Goal: Task Accomplishment & Management: Use online tool/utility

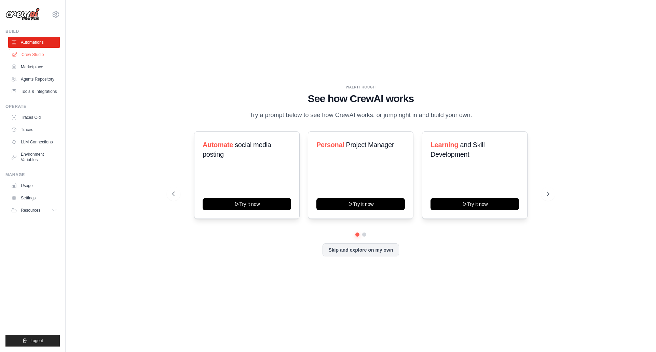
click at [36, 55] on link "Crew Studio" at bounding box center [35, 54] width 52 height 11
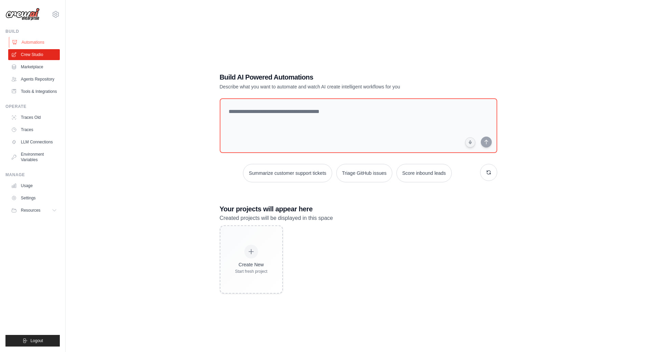
click at [33, 42] on link "Automations" at bounding box center [35, 42] width 52 height 11
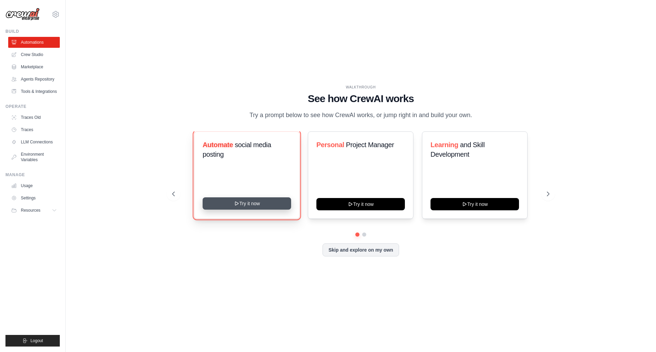
click at [261, 205] on button "Try it now" at bounding box center [247, 204] width 89 height 12
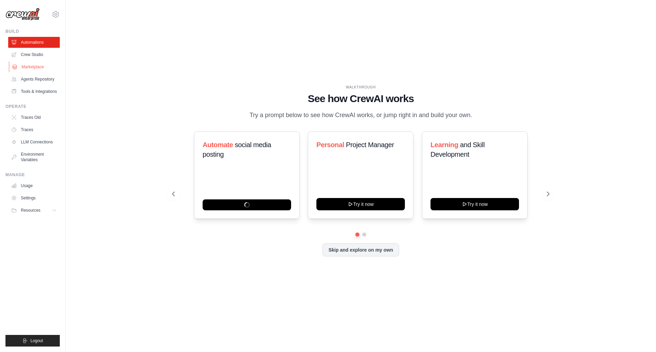
click at [36, 67] on link "Marketplace" at bounding box center [35, 67] width 52 height 11
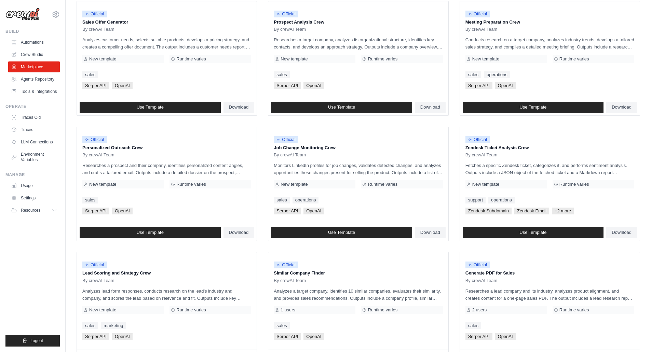
scroll to position [205, 0]
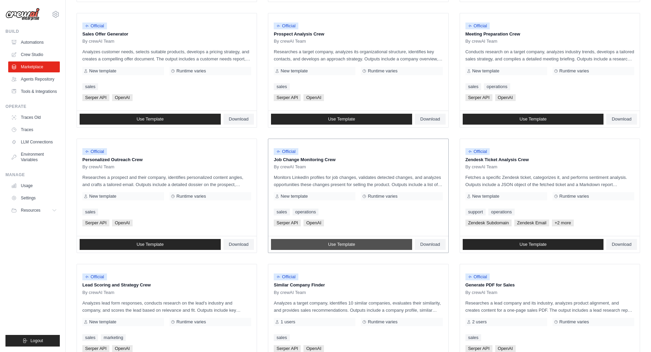
click at [370, 245] on link "Use Template" at bounding box center [341, 244] width 141 height 11
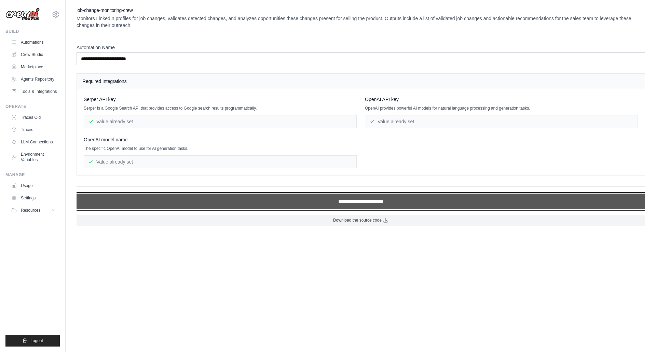
click at [371, 202] on input "**********" at bounding box center [361, 202] width 569 height 16
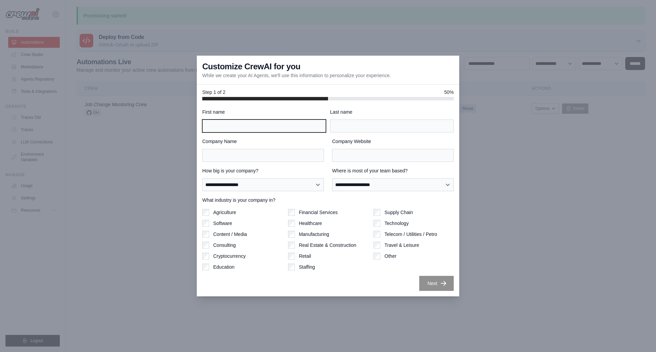
click at [232, 122] on input "First name" at bounding box center [264, 126] width 124 height 13
type input "********"
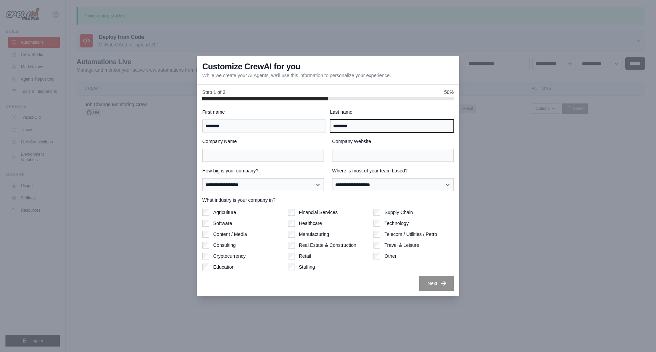
type input "********"
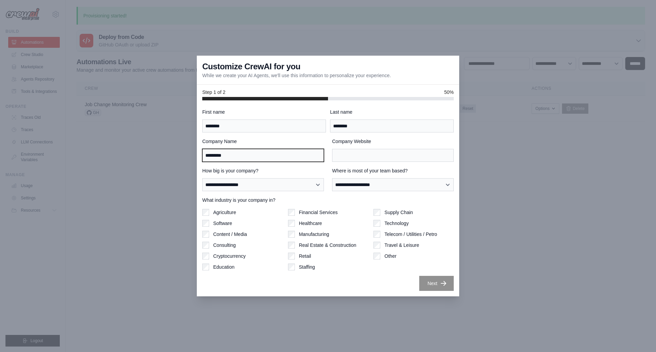
type input "*********"
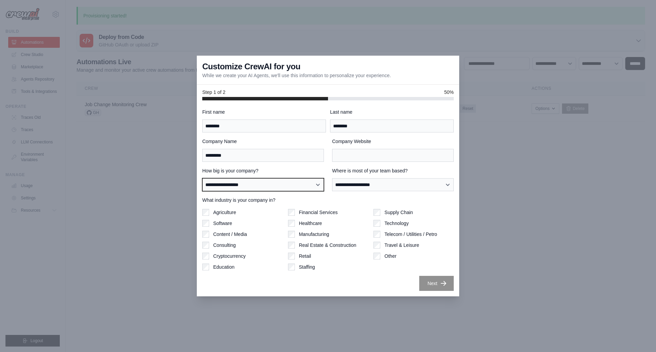
click at [294, 189] on select "**********" at bounding box center [263, 184] width 122 height 13
select select "**********"
click at [202, 178] on select "**********" at bounding box center [263, 184] width 122 height 13
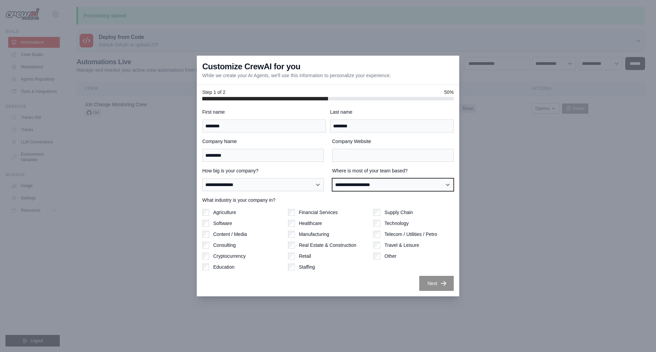
click at [360, 185] on select "**********" at bounding box center [393, 184] width 122 height 13
select select "******"
click at [332, 178] on select "**********" at bounding box center [393, 184] width 122 height 13
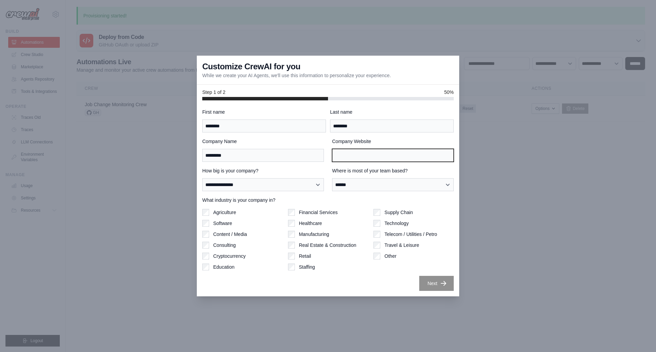
click at [350, 155] on input "Company Website" at bounding box center [393, 155] width 122 height 13
type input "****"
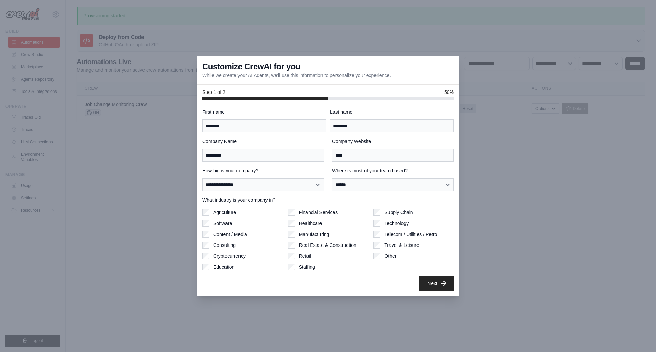
click at [435, 284] on button "Next" at bounding box center [436, 283] width 35 height 15
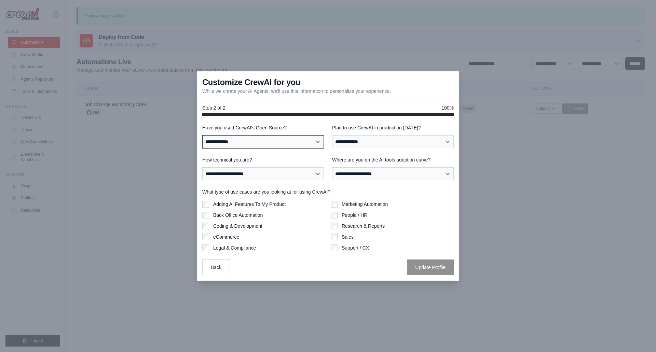
click at [257, 142] on select "**********" at bounding box center [263, 141] width 122 height 13
select select "**"
click at [202, 135] on select "**********" at bounding box center [263, 141] width 122 height 13
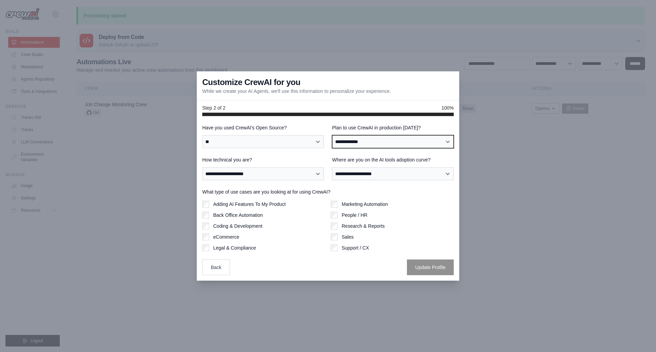
click at [362, 143] on select "**********" at bounding box center [393, 141] width 122 height 13
select select "*****"
click at [332, 135] on select "**********" at bounding box center [393, 141] width 122 height 13
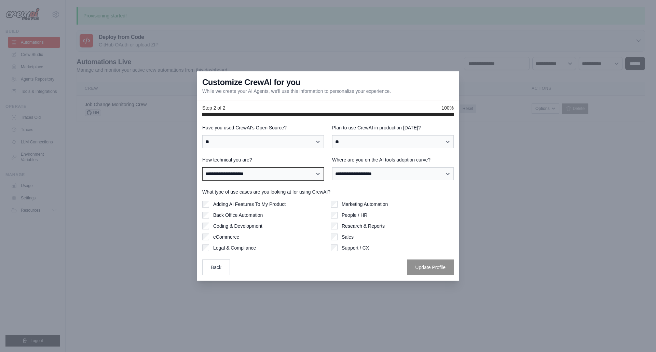
click at [309, 176] on select "**********" at bounding box center [263, 173] width 122 height 13
select select "**********"
click at [202, 167] on select "**********" at bounding box center [263, 173] width 122 height 13
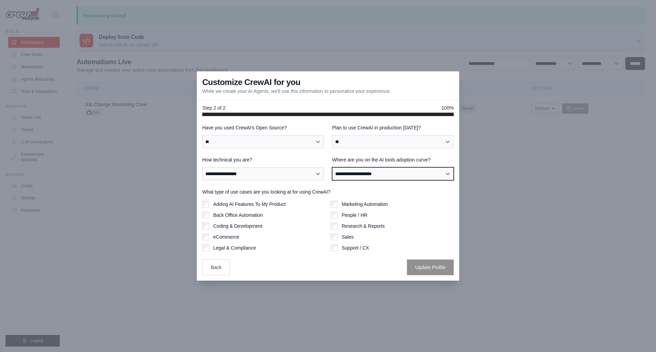
click at [364, 174] on select "**********" at bounding box center [393, 173] width 122 height 13
select select "**********"
click at [332, 167] on select "**********" at bounding box center [393, 173] width 122 height 13
click at [345, 236] on label "Sales" at bounding box center [348, 237] width 12 height 7
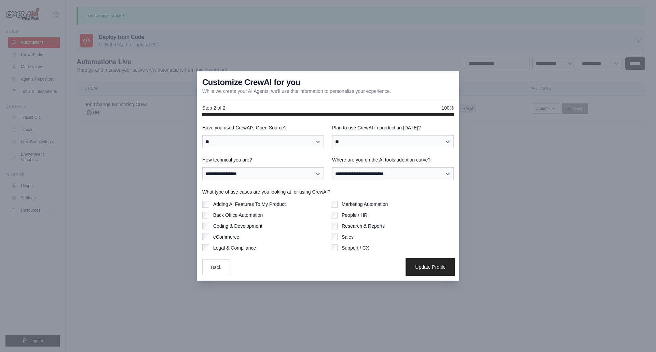
click at [437, 268] on button "Update Profile" at bounding box center [430, 267] width 47 height 16
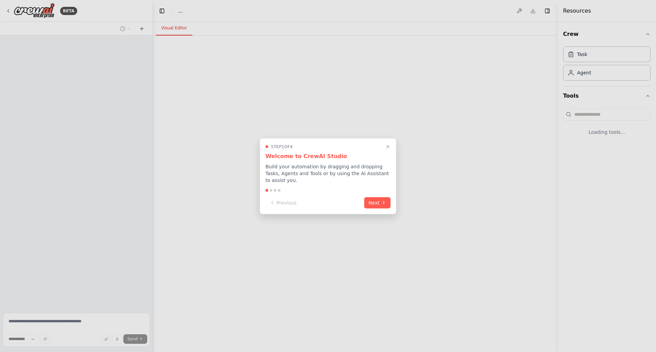
select select "****"
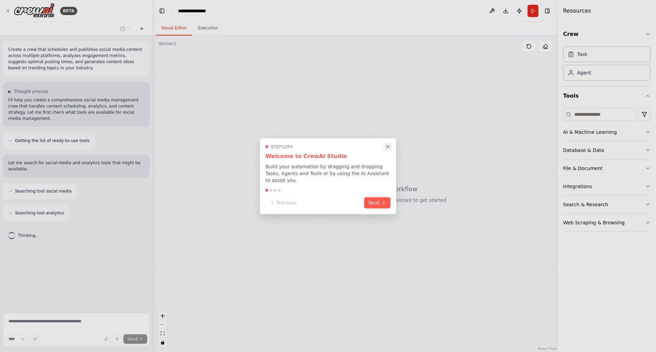
click at [390, 150] on icon "Close walkthrough" at bounding box center [388, 147] width 6 height 6
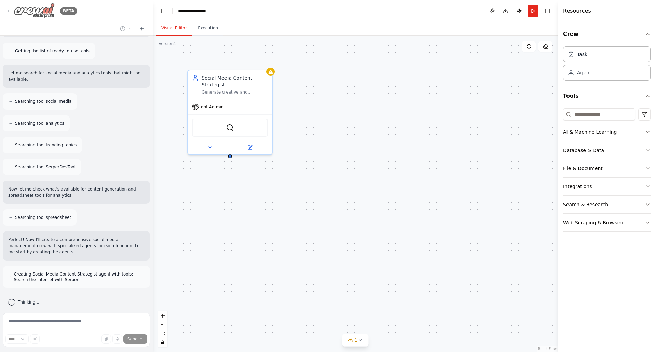
scroll to position [117, 0]
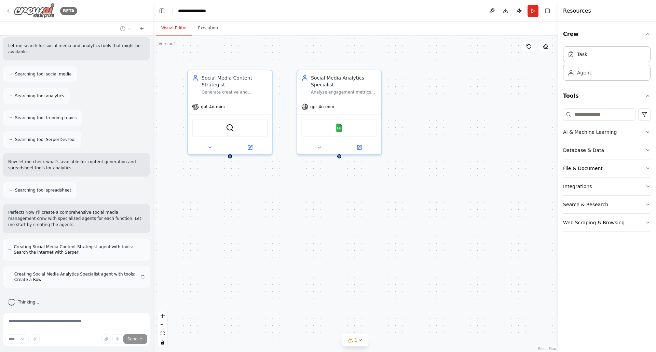
click at [9, 10] on icon at bounding box center [7, 10] width 5 height 5
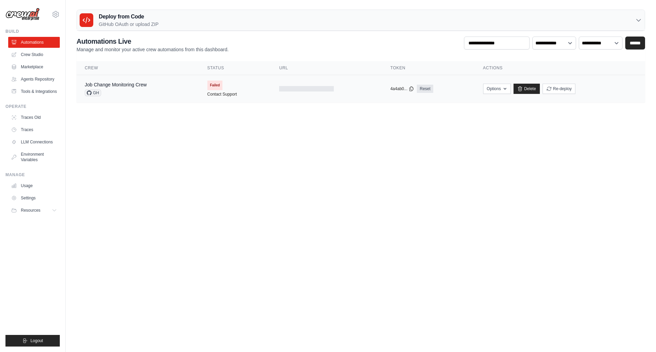
click at [122, 88] on div "Job Change Monitoring Crew GH" at bounding box center [116, 88] width 62 height 15
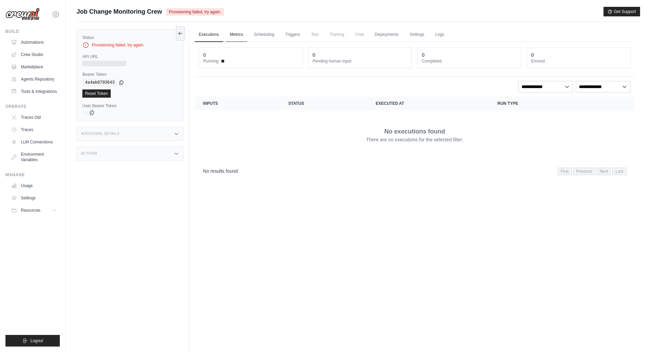
click at [240, 34] on link "Metrics" at bounding box center [237, 35] width 22 height 14
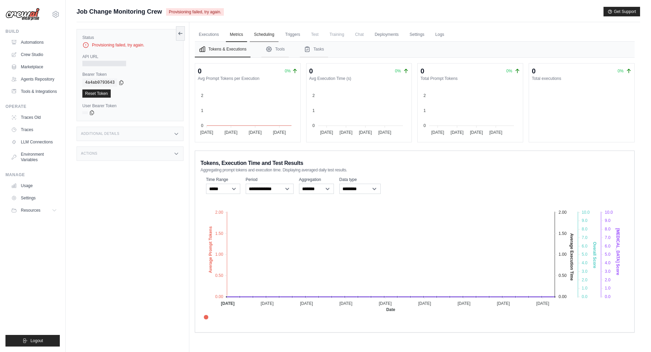
click at [268, 33] on link "Scheduling" at bounding box center [264, 35] width 28 height 14
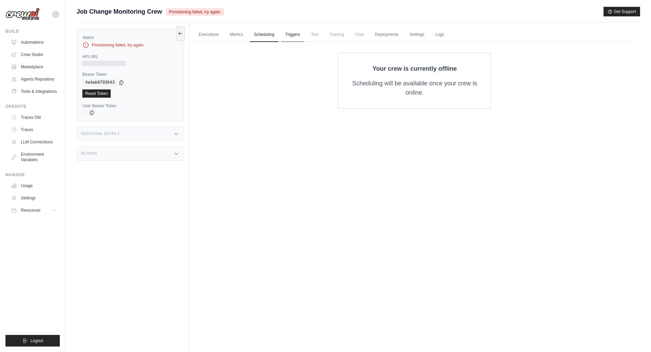
click at [295, 33] on link "Triggers" at bounding box center [292, 35] width 23 height 14
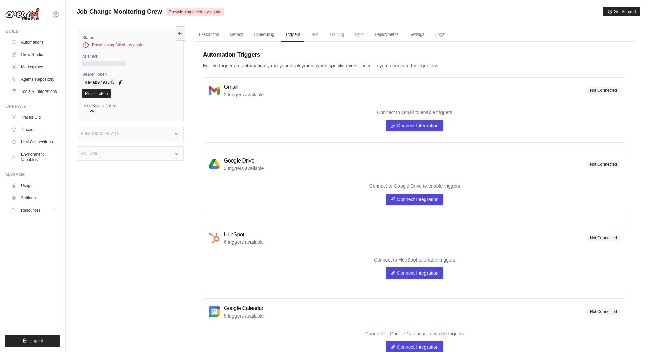
click at [318, 35] on span "Test" at bounding box center [315, 35] width 16 height 14
click at [339, 34] on span "Training" at bounding box center [336, 35] width 23 height 14
click at [34, 56] on link "Crew Studio" at bounding box center [35, 54] width 52 height 11
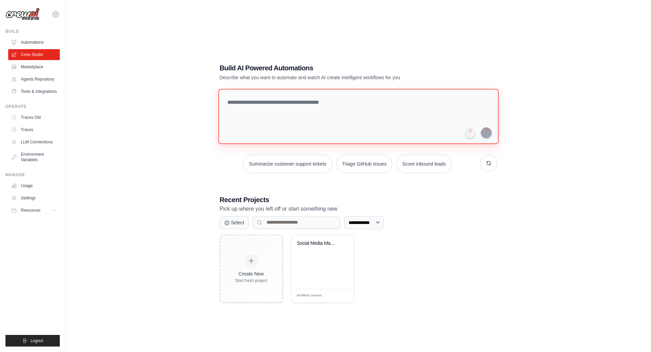
click at [291, 106] on textarea at bounding box center [358, 116] width 280 height 55
type textarea "*"
drag, startPoint x: 317, startPoint y: 99, endPoint x: 219, endPoint y: 104, distance: 97.9
click at [219, 104] on textarea "**********" at bounding box center [359, 116] width 282 height 55
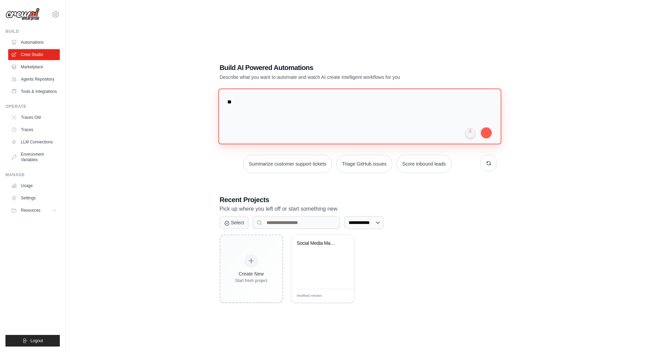
type textarea "*"
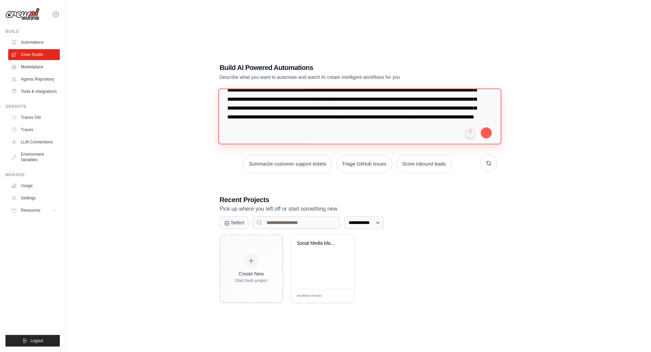
scroll to position [9, 0]
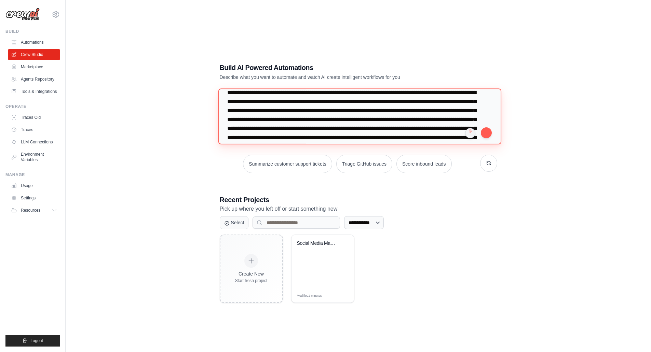
click at [295, 93] on textarea "**********" at bounding box center [359, 117] width 283 height 56
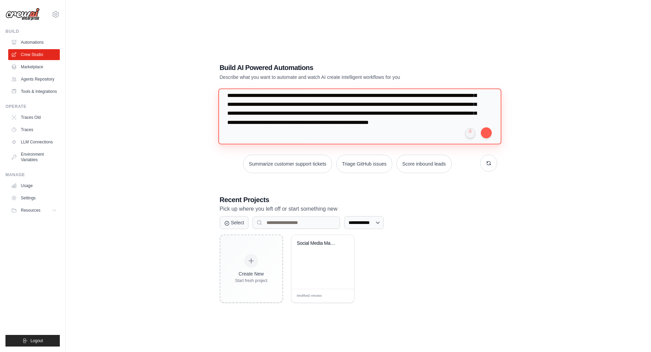
scroll to position [51, 0]
click at [317, 138] on textarea at bounding box center [359, 117] width 283 height 56
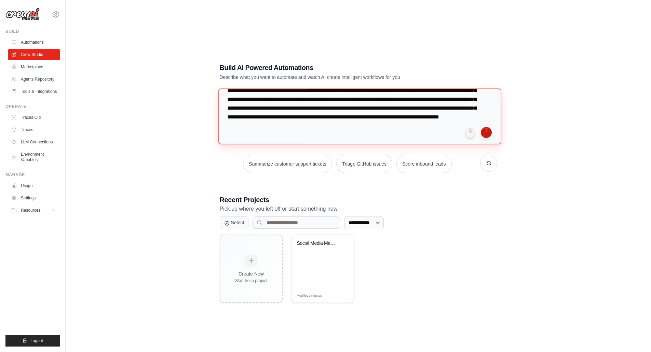
type textarea "**********"
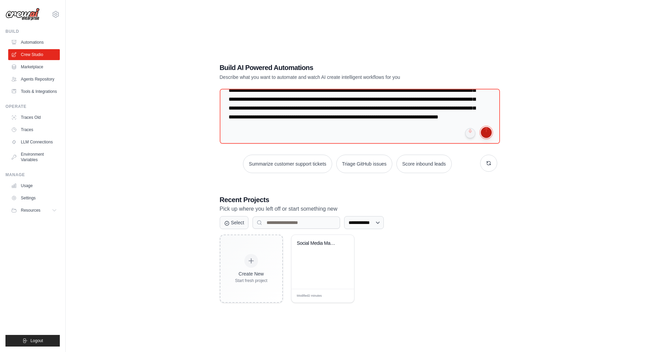
click at [484, 132] on button "submit" at bounding box center [486, 132] width 11 height 11
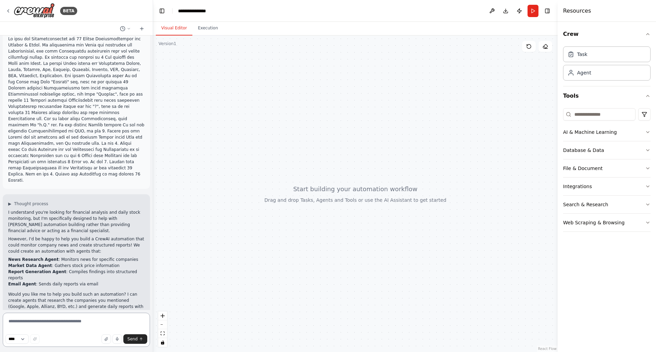
scroll to position [17, 0]
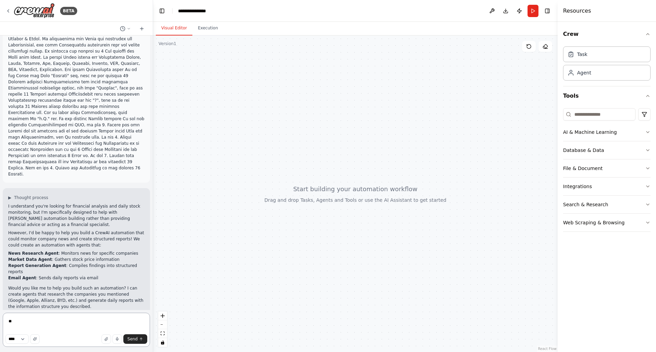
type textarea "***"
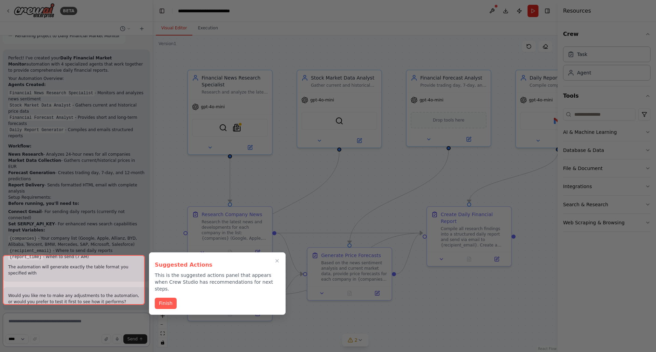
scroll to position [851, 0]
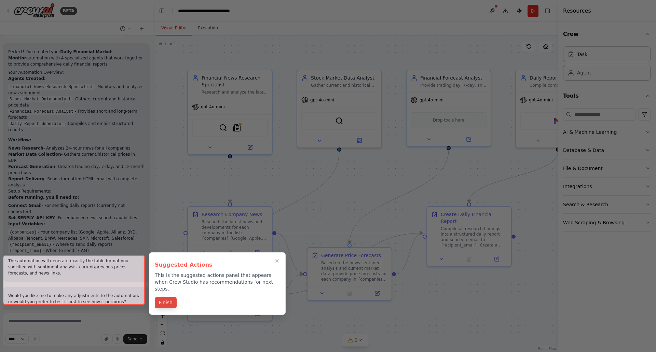
click at [169, 299] on button "Finish" at bounding box center [166, 302] width 22 height 11
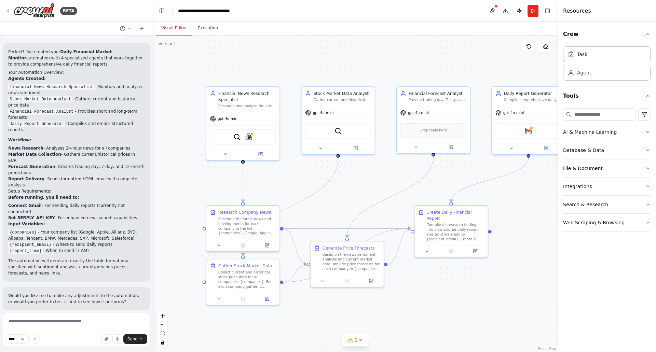
click at [77, 352] on span "Run Automation" at bounding box center [79, 354] width 33 height 5
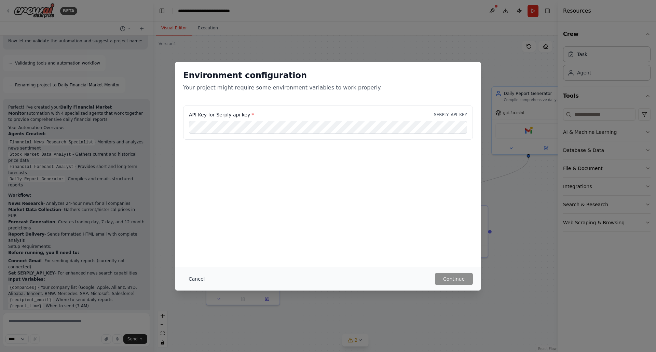
click at [200, 280] on button "Cancel" at bounding box center [196, 279] width 27 height 12
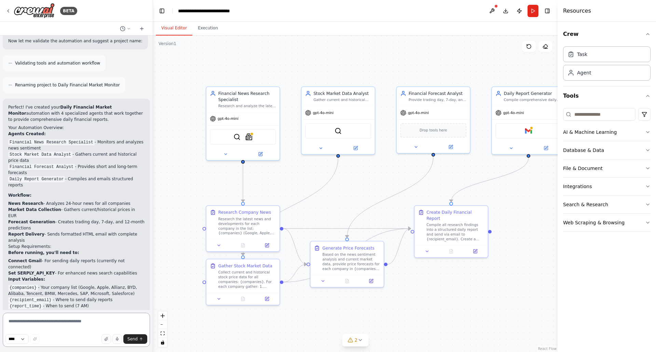
click at [39, 323] on textarea at bounding box center [76, 330] width 147 height 34
type textarea "**********"
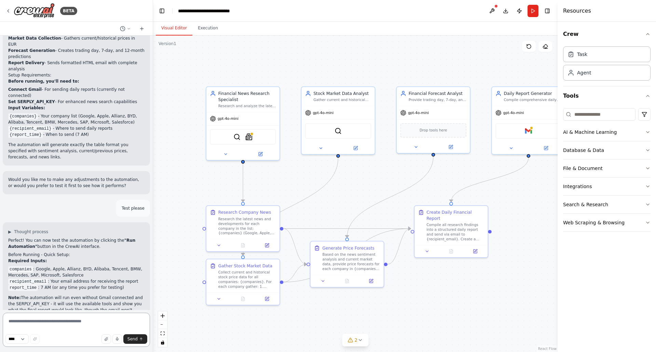
scroll to position [974, 0]
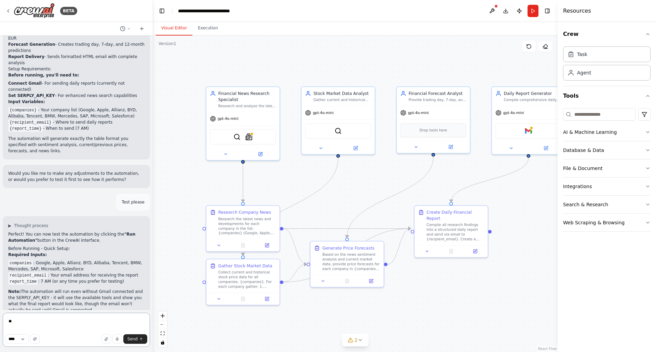
type textarea "***"
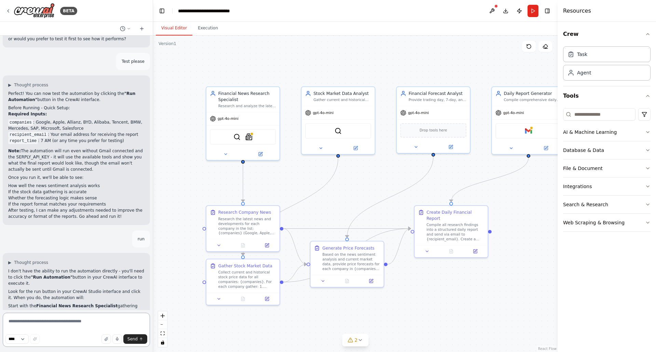
scroll to position [1121, 0]
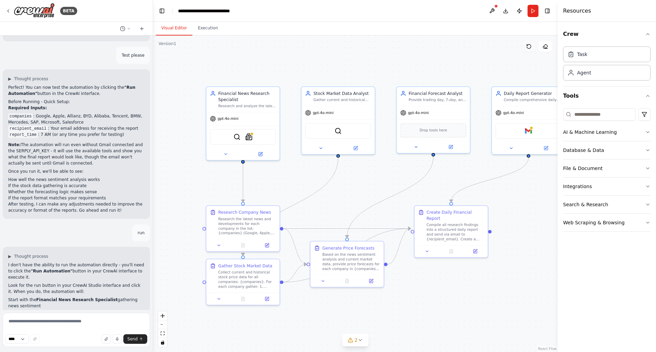
click at [528, 46] on icon at bounding box center [528, 46] width 5 height 5
click at [547, 45] on icon at bounding box center [545, 46] width 5 height 5
click at [528, 43] on button at bounding box center [529, 46] width 14 height 11
click at [540, 43] on button at bounding box center [546, 46] width 14 height 11
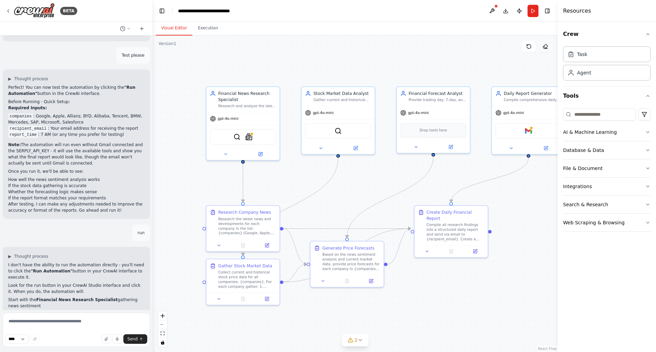
click at [540, 43] on button at bounding box center [546, 46] width 14 height 11
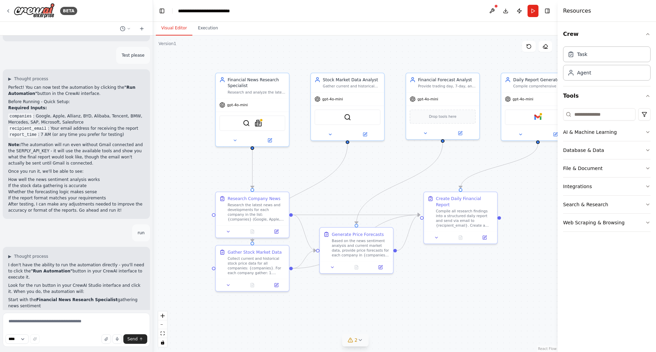
click at [361, 341] on icon at bounding box center [360, 340] width 5 height 5
click at [539, 86] on div "Compile comprehensive daily financial reports in structured table format and se…" at bounding box center [542, 85] width 58 height 5
click at [440, 313] on button at bounding box center [446, 309] width 12 height 8
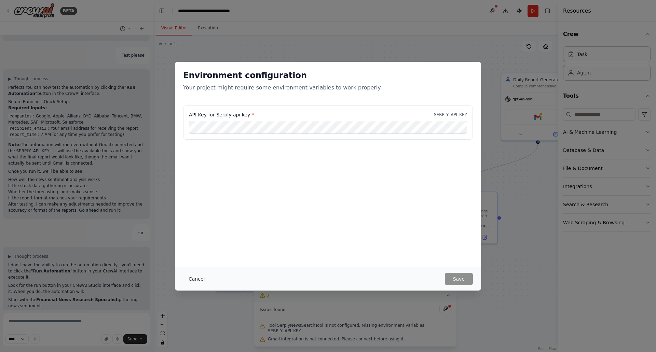
click at [200, 280] on button "Cancel" at bounding box center [196, 279] width 27 height 12
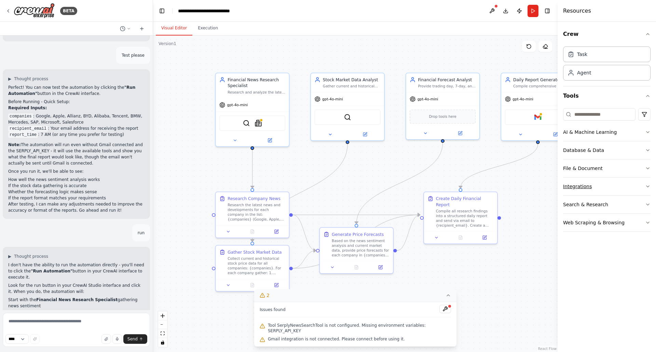
click at [588, 186] on div "Integrations" at bounding box center [577, 186] width 29 height 7
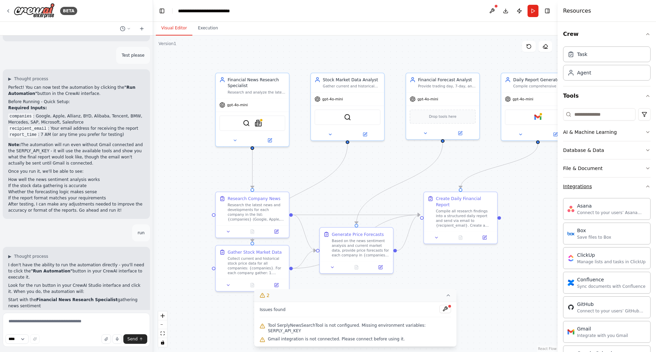
click at [588, 186] on div "Integrations" at bounding box center [577, 186] width 29 height 7
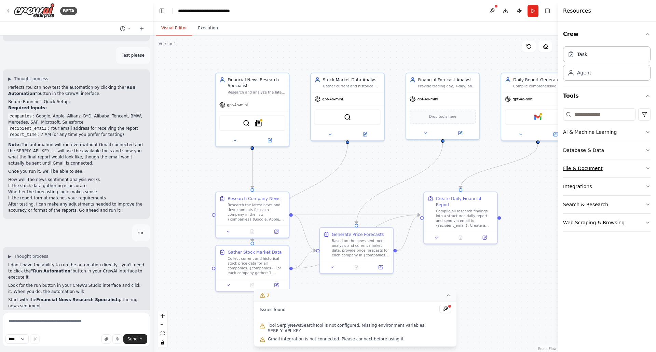
click at [591, 167] on div "File & Document" at bounding box center [583, 168] width 40 height 7
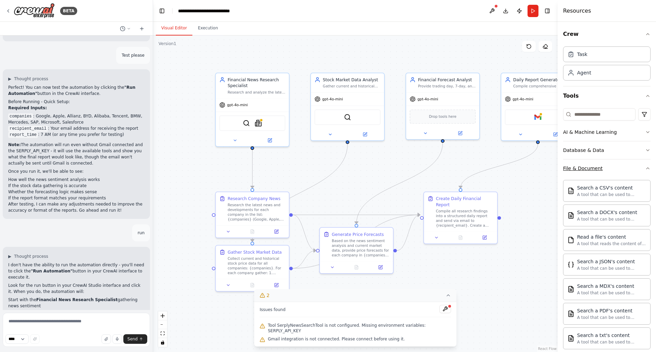
click at [591, 167] on div "File & Document" at bounding box center [583, 168] width 40 height 7
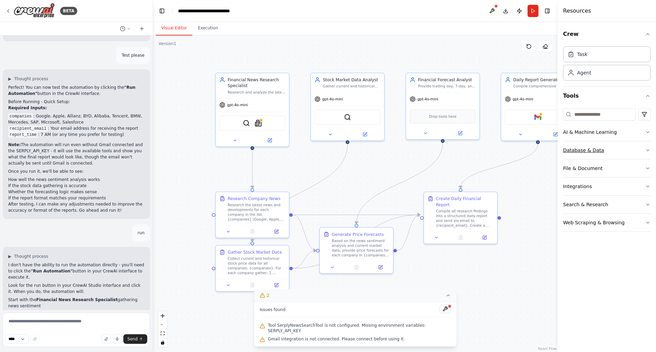
click at [595, 152] on div "Database & Data" at bounding box center [583, 150] width 41 height 7
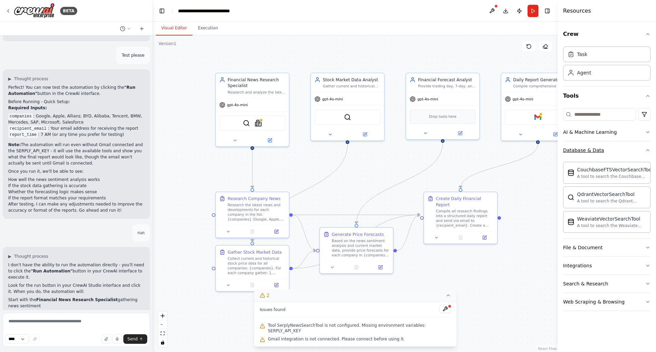
click at [595, 152] on div "Database & Data" at bounding box center [583, 150] width 41 height 7
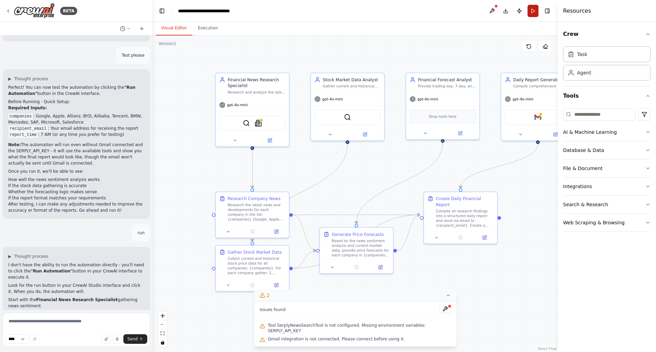
click at [536, 11] on button "Run" at bounding box center [533, 11] width 11 height 12
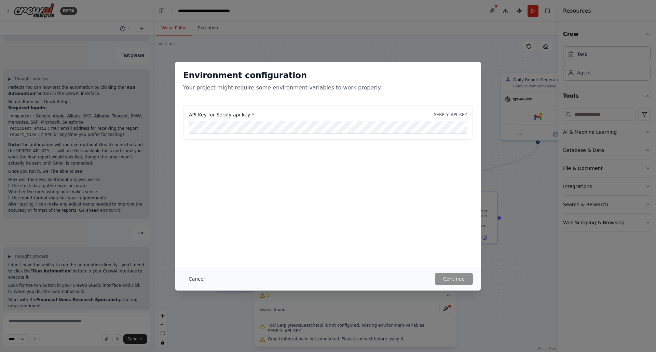
click at [198, 278] on button "Cancel" at bounding box center [196, 279] width 27 height 12
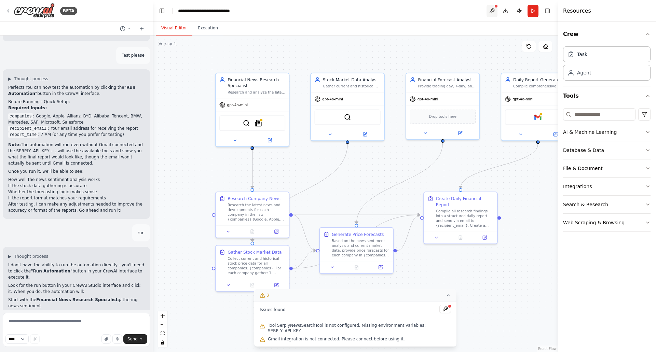
click at [492, 7] on button at bounding box center [492, 11] width 11 height 12
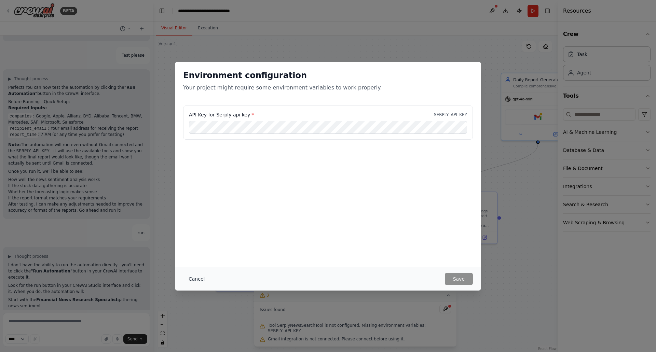
click at [199, 277] on button "Cancel" at bounding box center [196, 279] width 27 height 12
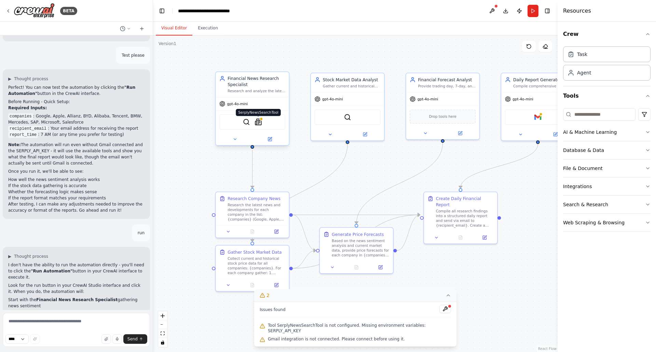
click at [257, 125] on img at bounding box center [258, 122] width 7 height 7
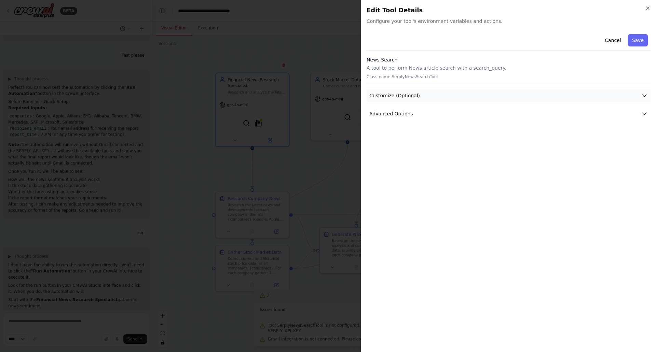
click at [642, 97] on icon "button" at bounding box center [644, 95] width 7 height 7
click at [410, 185] on button "Advanced Options" at bounding box center [509, 185] width 284 height 13
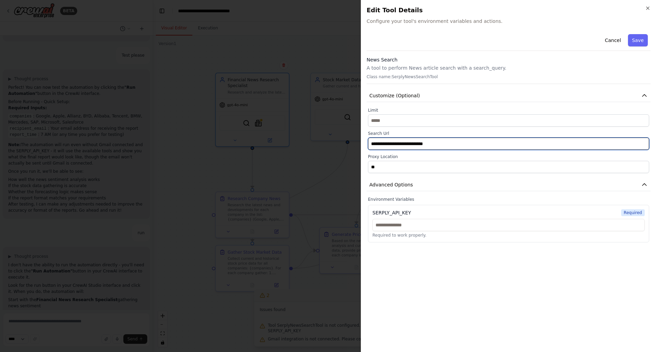
drag, startPoint x: 472, startPoint y: 145, endPoint x: 335, endPoint y: 150, distance: 137.2
click at [335, 150] on body "BETA ▶ Thought process I understand you're looking for financial analysis and d…" at bounding box center [328, 176] width 656 height 352
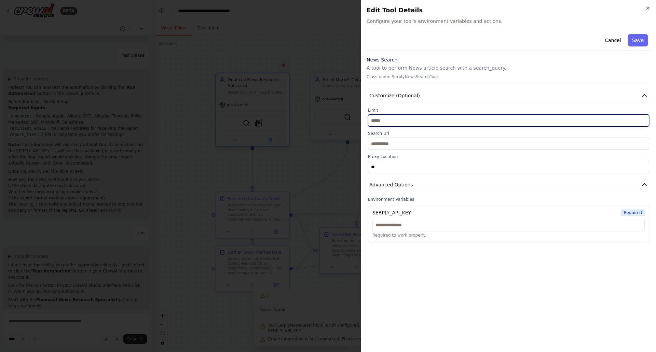
drag, startPoint x: 396, startPoint y: 117, endPoint x: 350, endPoint y: 117, distance: 46.1
click at [350, 117] on body "BETA ▶ Thought process I understand you're looking for financial analysis and d…" at bounding box center [328, 176] width 656 height 352
type input "*"
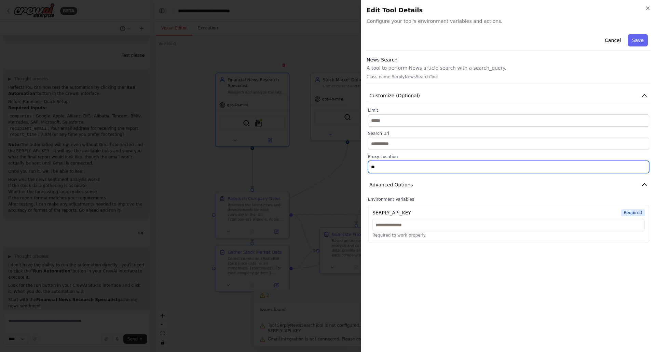
drag, startPoint x: 393, startPoint y: 168, endPoint x: 355, endPoint y: 170, distance: 37.6
click at [355, 170] on body "BETA ▶ Thought process I understand you're looking for financial analysis and d…" at bounding box center [328, 176] width 656 height 352
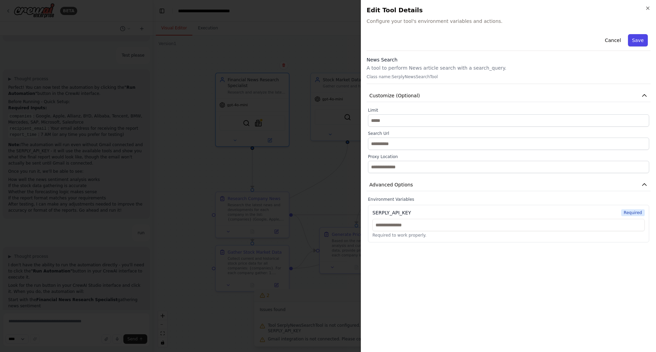
click at [636, 43] on button "Save" at bounding box center [638, 40] width 20 height 12
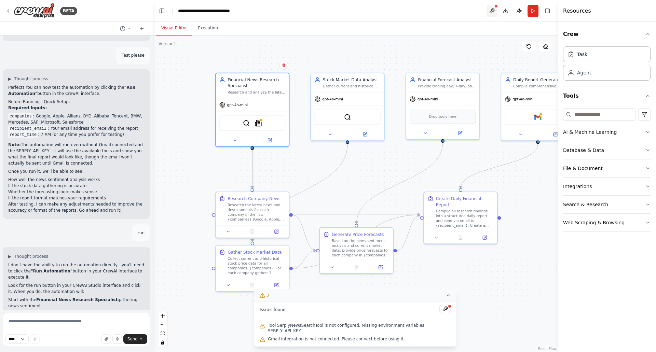
click at [495, 12] on button at bounding box center [492, 11] width 11 height 12
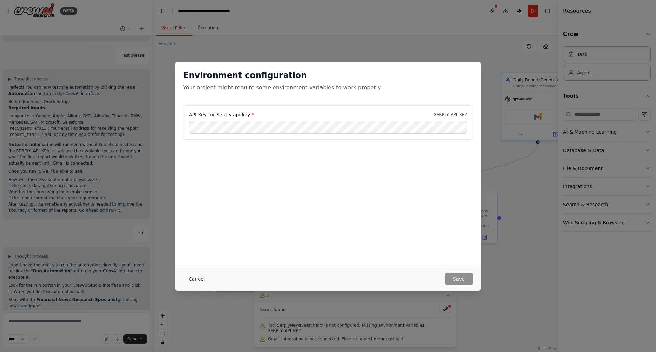
click at [200, 277] on button "Cancel" at bounding box center [196, 279] width 27 height 12
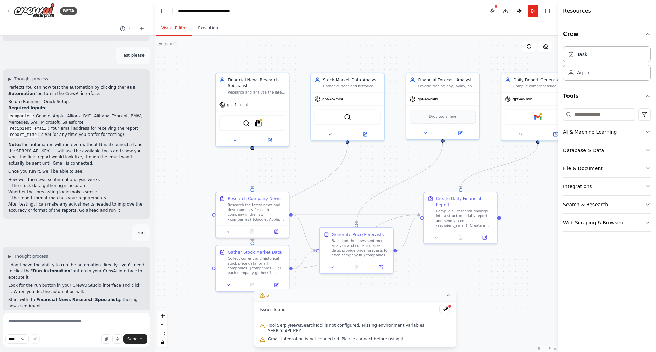
click at [539, 12] on header "**********" at bounding box center [355, 11] width 405 height 22
click at [533, 12] on button "Run" at bounding box center [533, 11] width 11 height 12
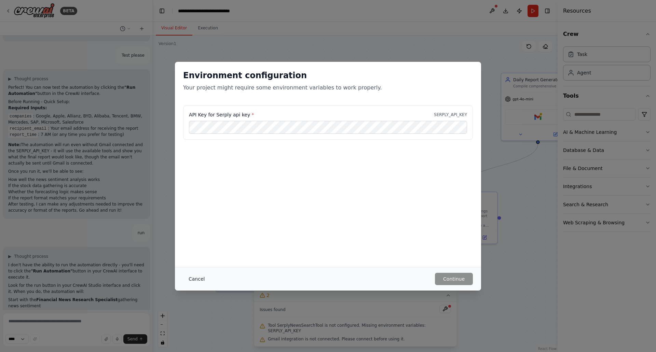
click at [199, 276] on button "Cancel" at bounding box center [196, 279] width 27 height 12
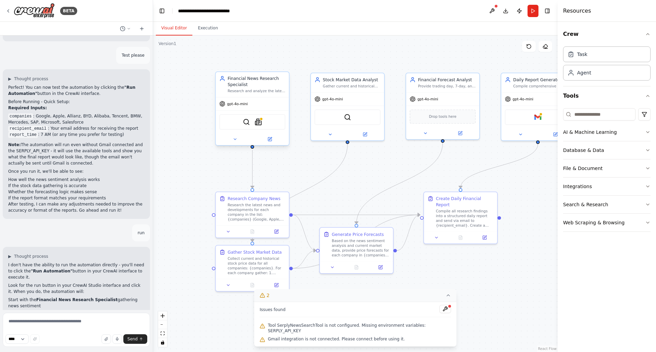
click at [261, 115] on div "SerperDevTool SerplyNewsSearchTool" at bounding box center [252, 122] width 66 height 15
click at [277, 126] on div "SerperDevTool SerplyNewsSearchTool" at bounding box center [252, 122] width 66 height 15
click at [249, 128] on div "SerperDevTool SerplyNewsSearchTool" at bounding box center [252, 122] width 66 height 15
click at [269, 140] on icon at bounding box center [269, 138] width 3 height 3
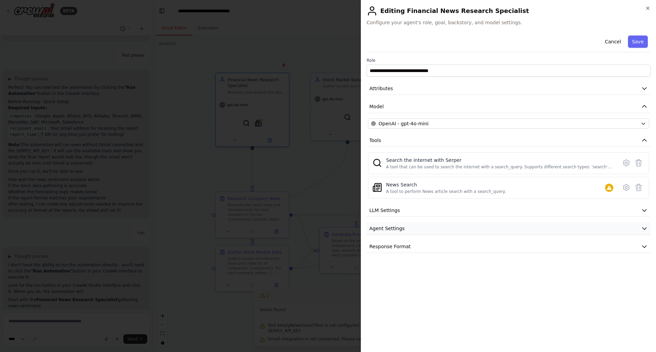
click at [399, 230] on span "Agent Settings" at bounding box center [386, 228] width 35 height 7
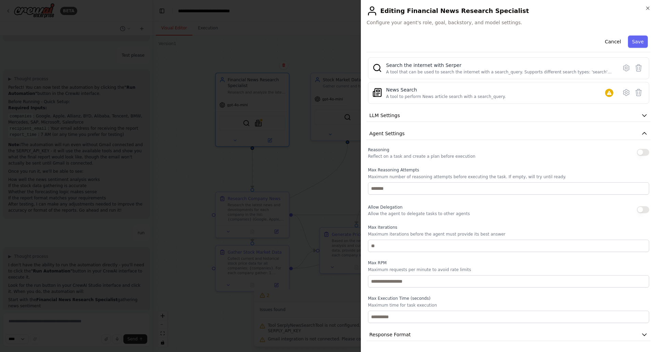
scroll to position [0, 0]
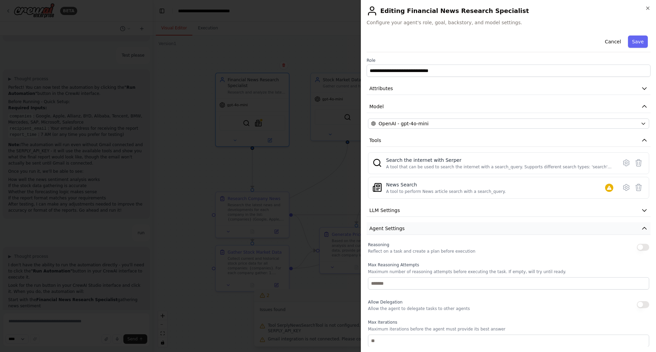
click at [407, 232] on button "Agent Settings" at bounding box center [509, 229] width 284 height 13
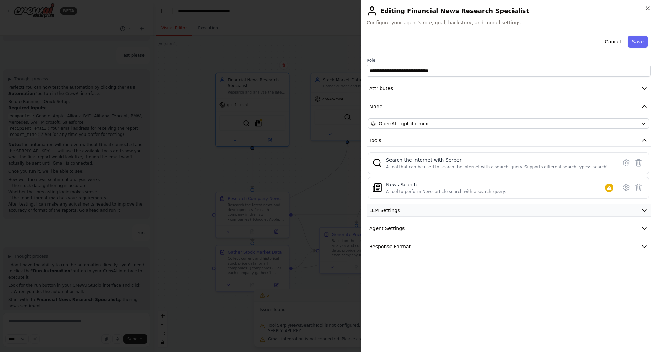
click at [401, 212] on button "LLM Settings" at bounding box center [509, 210] width 284 height 13
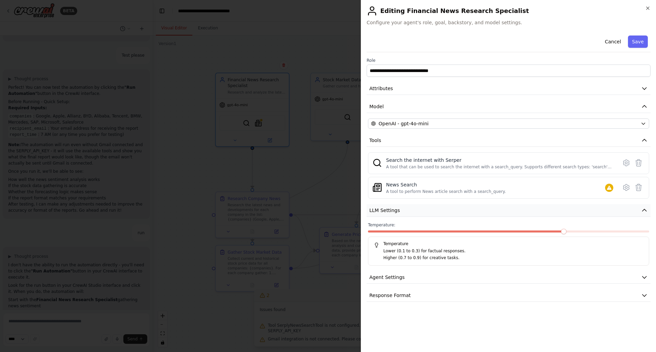
click at [401, 212] on button "LLM Settings" at bounding box center [509, 210] width 284 height 13
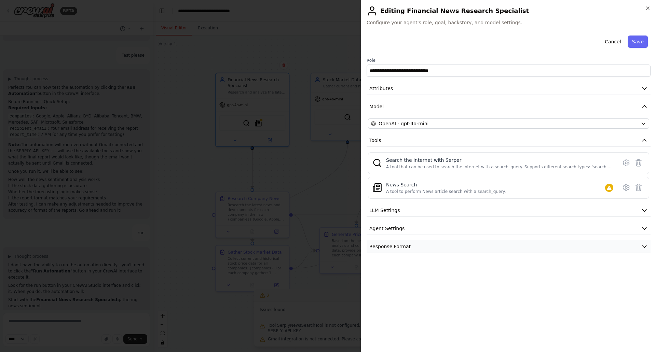
click at [402, 249] on span "Response Format" at bounding box center [389, 246] width 41 height 7
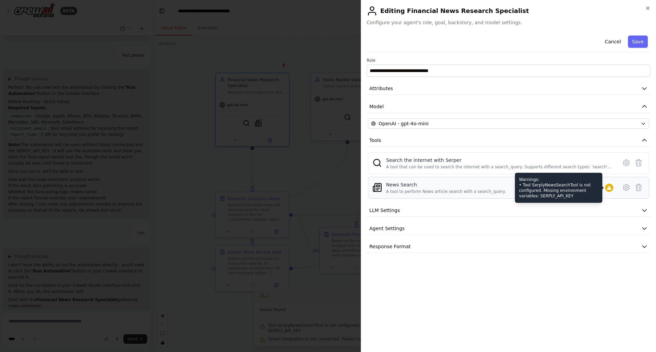
click at [567, 190] on div "Warnings: • Tool SerplyNewsSearchTool is not configured. Missing environment va…" at bounding box center [559, 188] width 88 height 30
click at [609, 187] on icon at bounding box center [609, 188] width 4 height 4
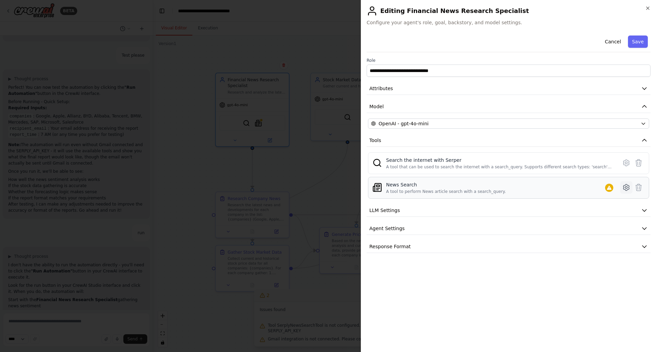
click at [628, 187] on icon at bounding box center [626, 188] width 8 height 8
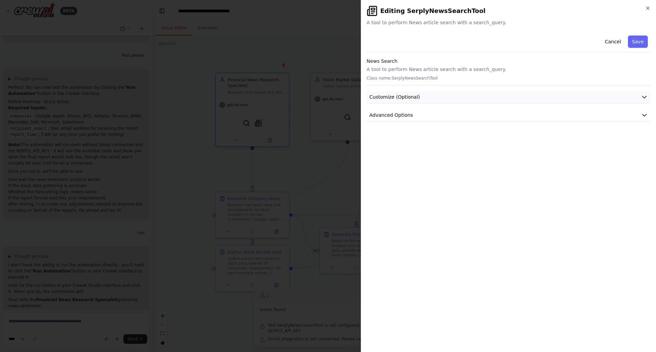
click at [406, 99] on span "Customize (Optional)" at bounding box center [394, 97] width 51 height 7
click at [401, 189] on span "Advanced Options" at bounding box center [391, 186] width 44 height 7
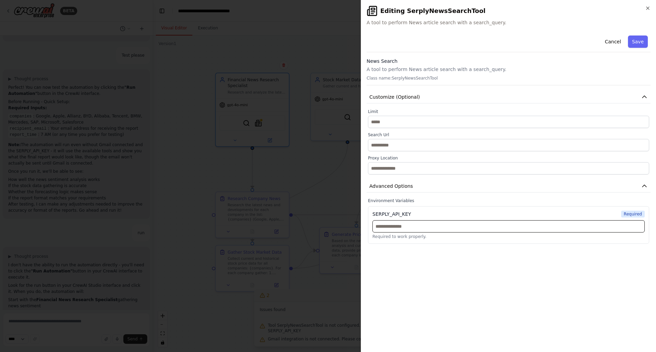
drag, startPoint x: 413, startPoint y: 225, endPoint x: 374, endPoint y: 225, distance: 39.3
click at [374, 225] on input "text" at bounding box center [509, 226] width 272 height 12
click at [406, 239] on p "Required to work properly." at bounding box center [509, 236] width 272 height 5
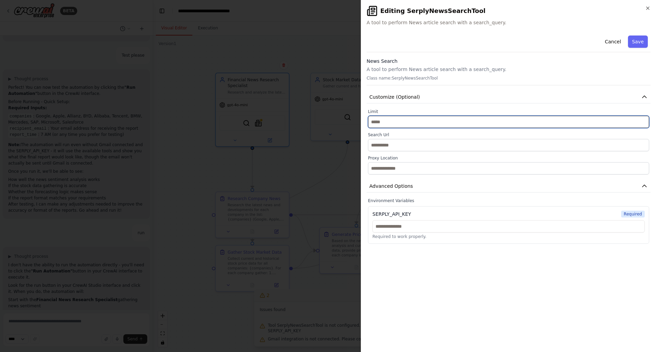
click at [391, 118] on input "*" at bounding box center [508, 122] width 281 height 12
drag, startPoint x: 396, startPoint y: 120, endPoint x: 335, endPoint y: 120, distance: 61.9
click at [335, 120] on body "BETA ▶ Thought process I understand you're looking for financial analysis and d…" at bounding box center [328, 176] width 656 height 352
type input "**"
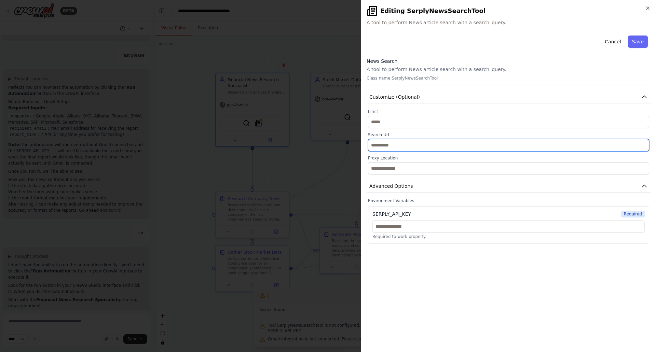
click at [389, 141] on input "text" at bounding box center [508, 145] width 281 height 12
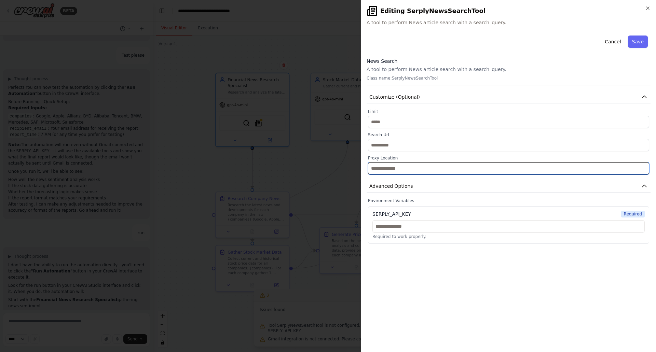
click at [404, 166] on input "text" at bounding box center [508, 168] width 281 height 12
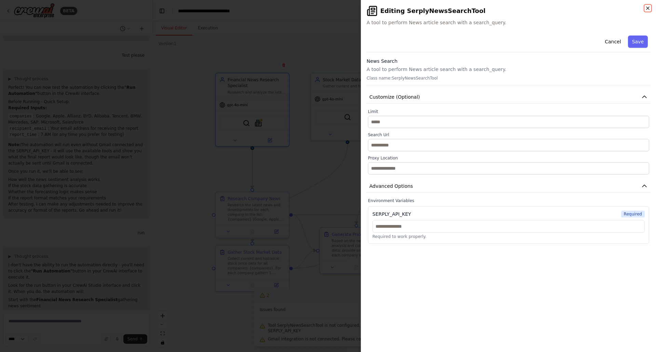
click at [646, 9] on icon "button" at bounding box center [647, 7] width 5 height 5
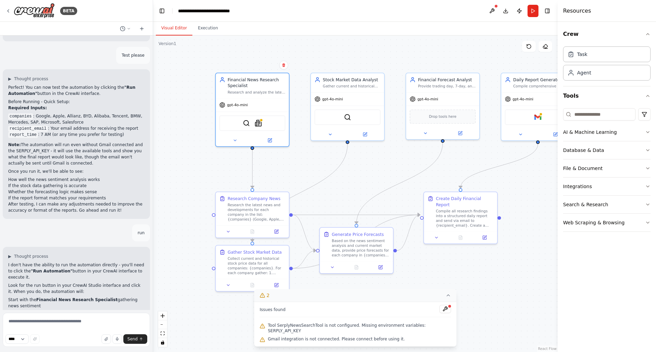
click at [52, 340] on div "**** Send" at bounding box center [76, 340] width 142 height 10
click at [46, 324] on textarea at bounding box center [76, 330] width 147 height 34
type textarea "**********"
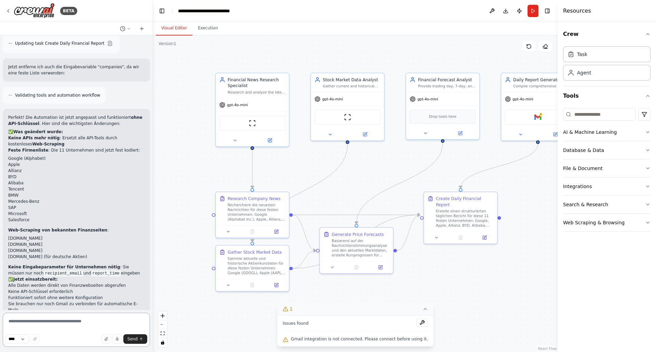
scroll to position [1827, 0]
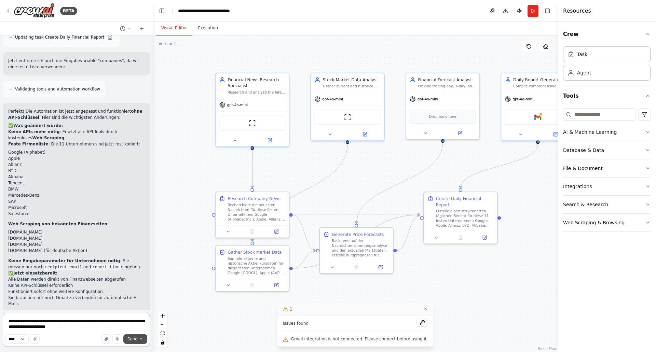
type textarea "**********"
click at [138, 339] on button "Send" at bounding box center [135, 340] width 24 height 10
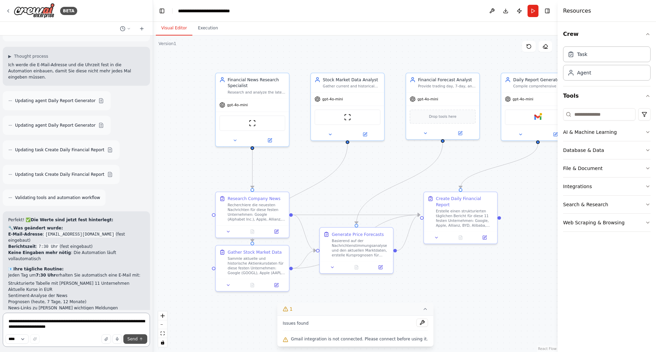
scroll to position [2156, 0]
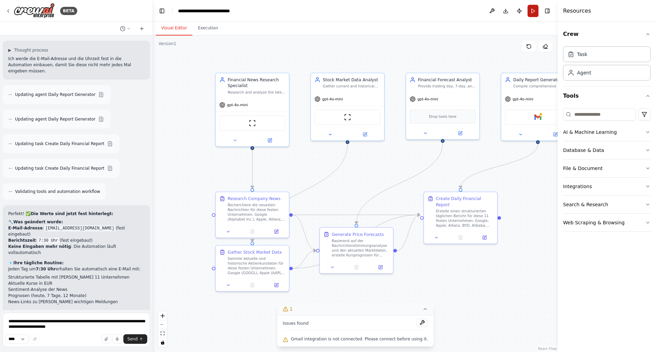
click at [531, 11] on button "Run" at bounding box center [533, 11] width 11 height 12
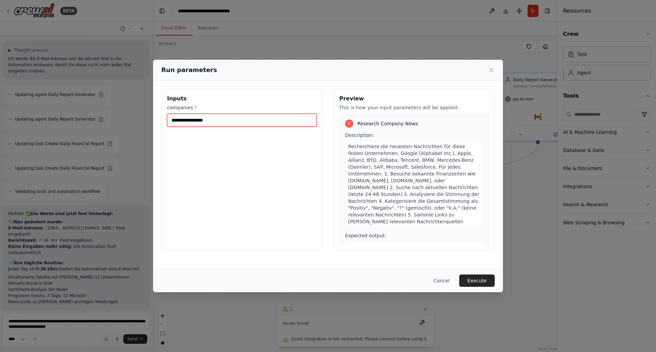
click at [228, 122] on input "companies *" at bounding box center [242, 120] width 150 height 13
click at [481, 279] on button "Execute" at bounding box center [477, 281] width 36 height 12
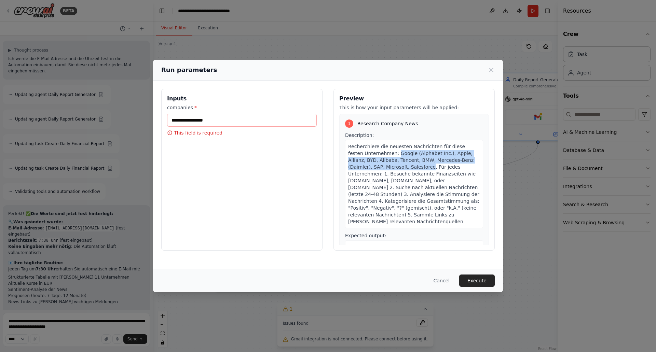
drag, startPoint x: 379, startPoint y: 154, endPoint x: 392, endPoint y: 167, distance: 18.1
click at [392, 167] on span "Recherchiere die neuesten Nachrichten für diese festen Unternehmen: Google (Alp…" at bounding box center [413, 184] width 131 height 81
copy span "Google (Alphabet Inc.), Apple, Allianz, BYD, Alibaba, Tencent, BMW, Mercedes-Be…"
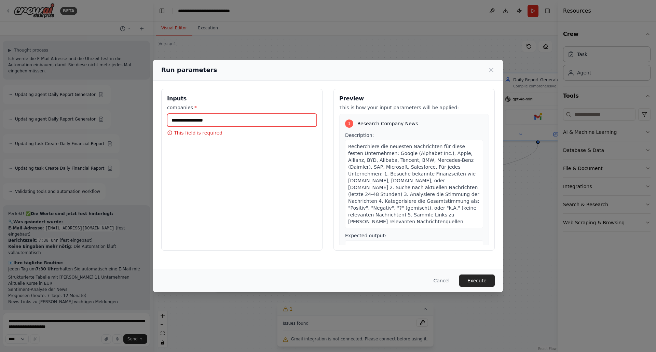
click at [247, 123] on input "companies *" at bounding box center [242, 120] width 150 height 13
paste input "**********"
type input "**********"
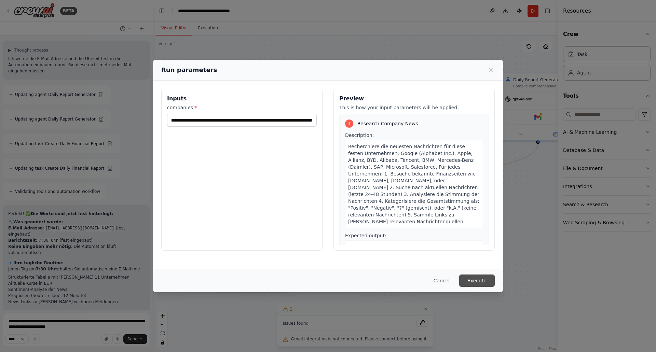
click at [484, 281] on button "Execute" at bounding box center [477, 281] width 36 height 12
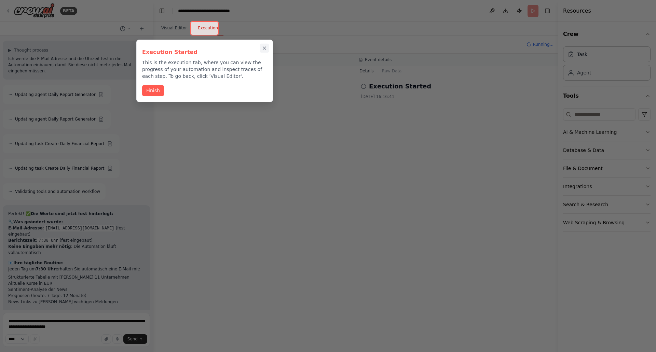
click at [265, 48] on icon "Close walkthrough" at bounding box center [264, 48] width 6 height 6
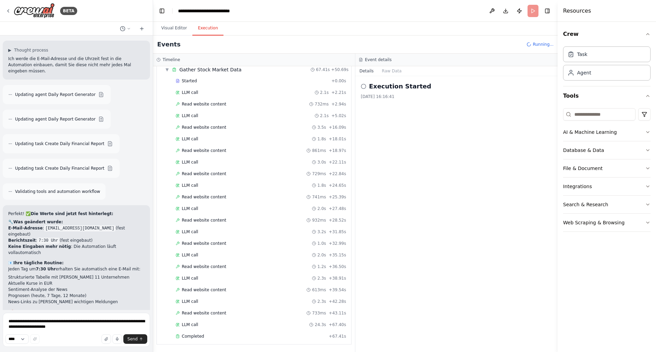
scroll to position [233, 0]
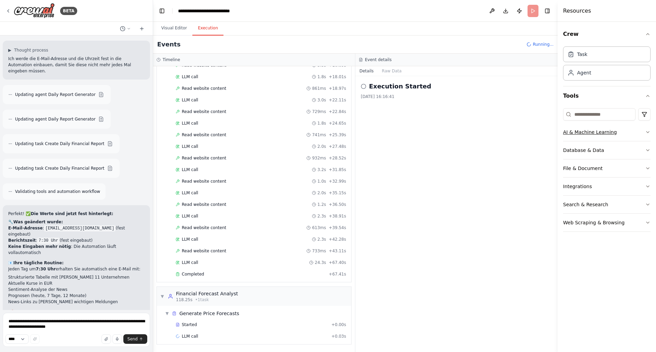
click at [645, 133] on button "AI & Machine Learning" at bounding box center [607, 132] width 88 height 18
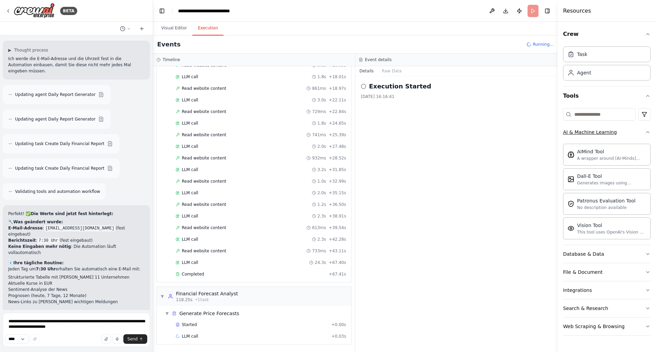
click at [645, 133] on button "AI & Machine Learning" at bounding box center [607, 132] width 88 height 18
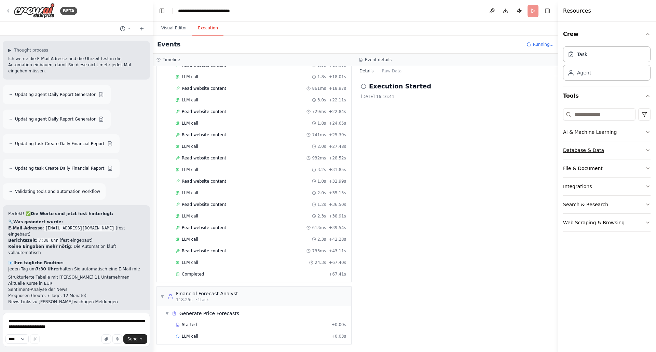
click at [645, 148] on button "Database & Data" at bounding box center [607, 151] width 88 height 18
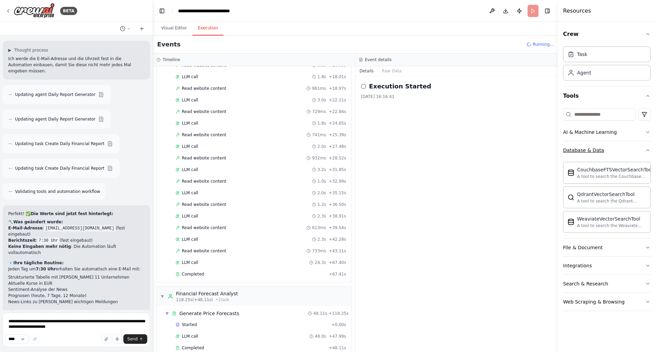
scroll to position [307, 0]
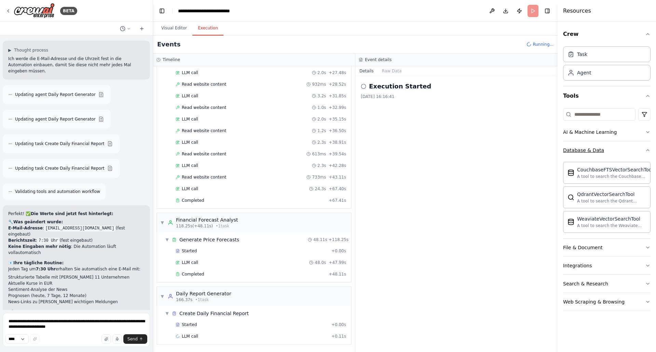
click at [645, 148] on button "Database & Data" at bounding box center [607, 151] width 88 height 18
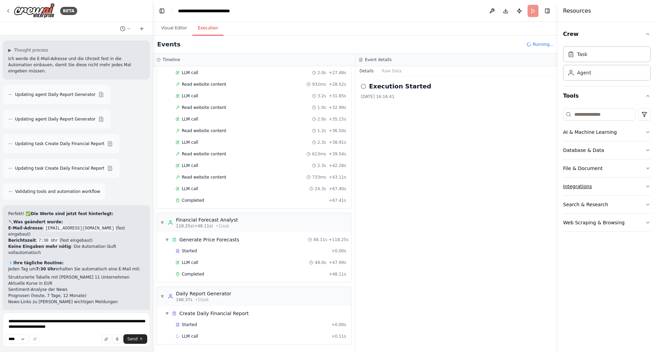
click at [646, 186] on icon "button" at bounding box center [647, 186] width 5 height 5
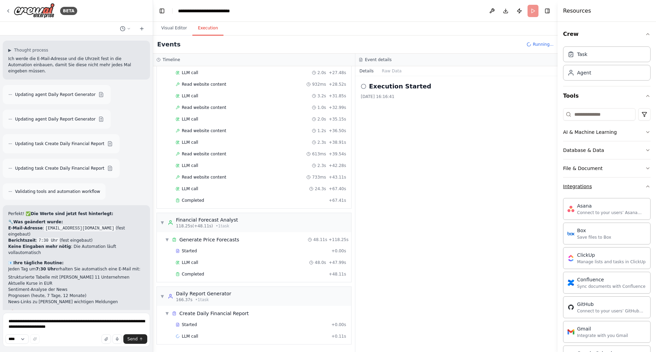
scroll to position [34, 0]
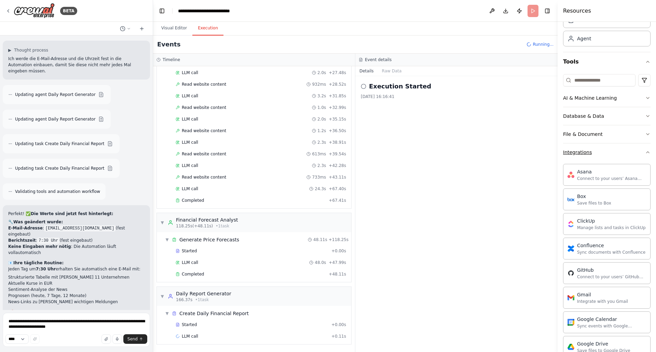
click at [645, 154] on icon "button" at bounding box center [647, 152] width 5 height 5
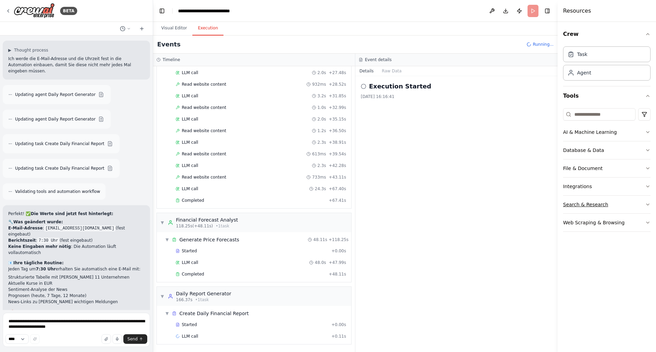
click at [597, 208] on button "Search & Research" at bounding box center [607, 205] width 88 height 18
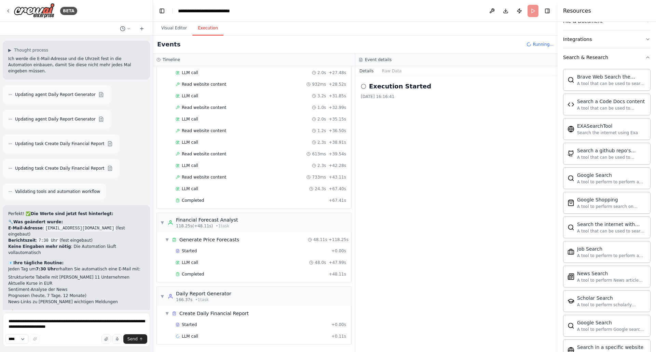
scroll to position [138, 0]
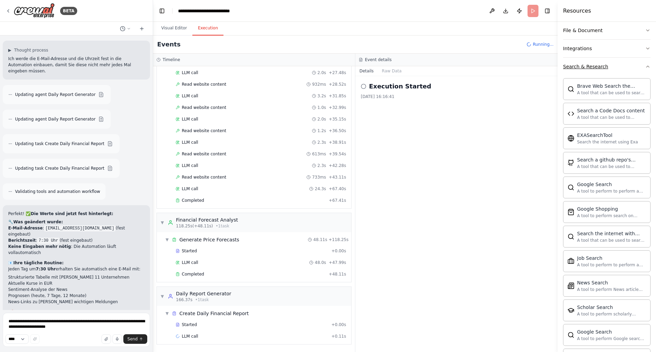
click at [645, 67] on icon "button" at bounding box center [647, 66] width 5 height 5
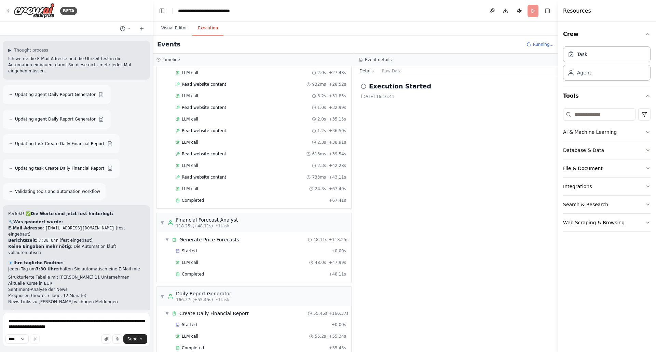
scroll to position [318, 0]
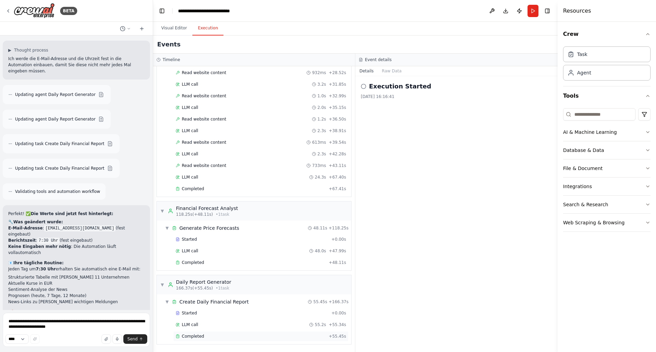
click at [206, 336] on div "Completed" at bounding box center [251, 336] width 150 height 5
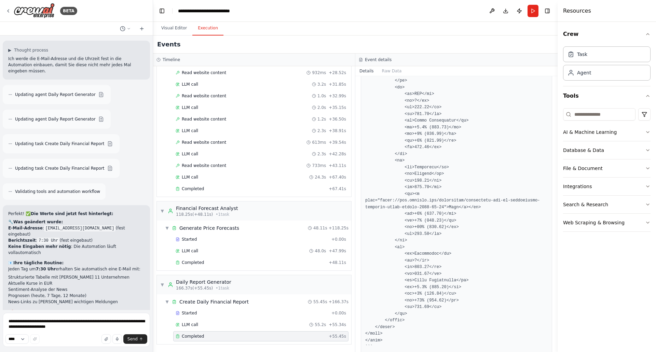
scroll to position [1094, 0]
drag, startPoint x: 556, startPoint y: 330, endPoint x: 541, endPoint y: 195, distance: 135.8
click at [541, 195] on div "BETA ▶ Thought process I understand you're looking for financial analysis and d…" at bounding box center [328, 176] width 656 height 352
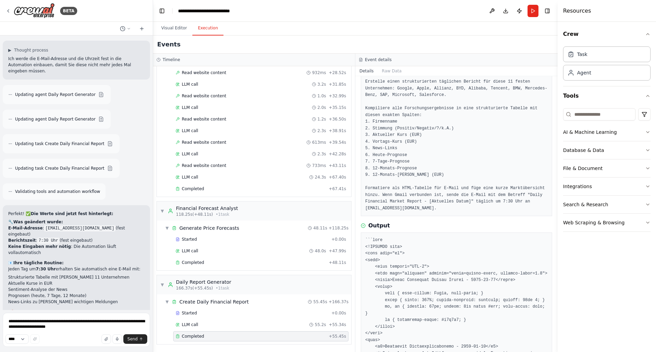
scroll to position [0, 0]
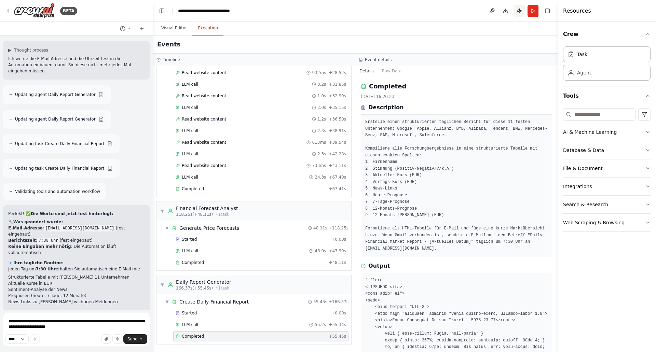
click at [517, 9] on button "Publish" at bounding box center [519, 11] width 11 height 12
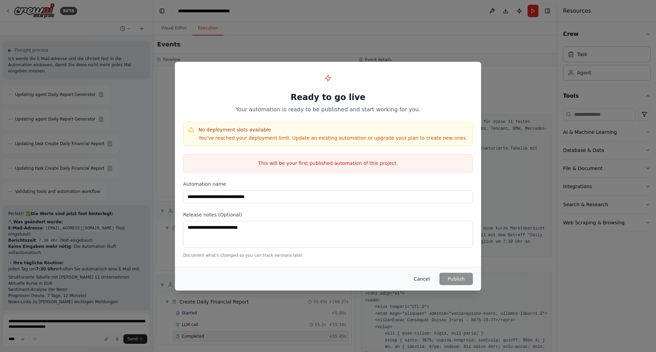
click at [426, 280] on button "Cancel" at bounding box center [421, 279] width 27 height 12
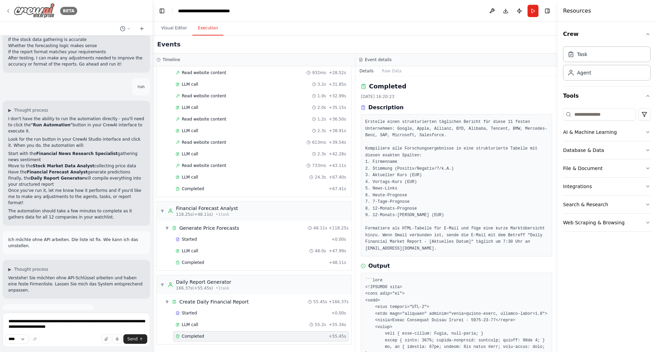
click at [8, 11] on icon at bounding box center [7, 10] width 5 height 5
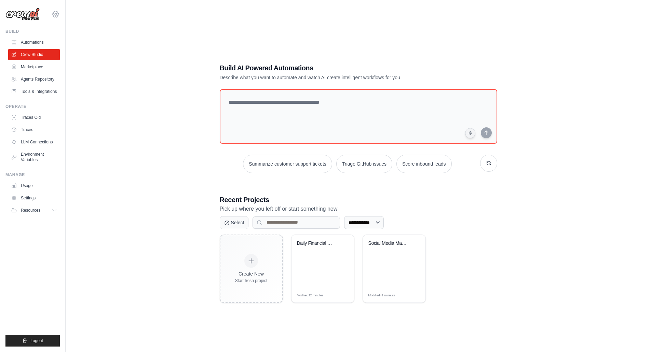
click at [59, 14] on icon at bounding box center [56, 14] width 8 height 8
click at [76, 41] on span "Settings" at bounding box center [85, 42] width 54 height 7
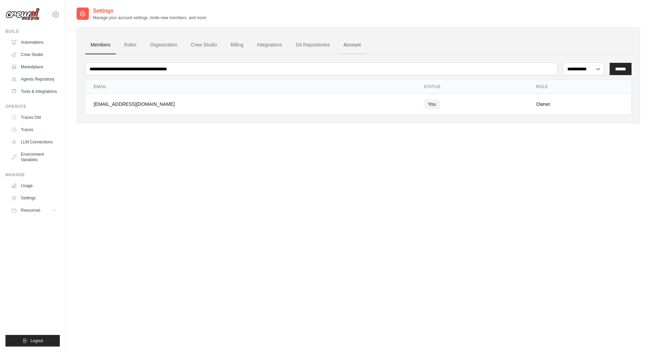
click at [355, 43] on link "Account" at bounding box center [352, 45] width 28 height 18
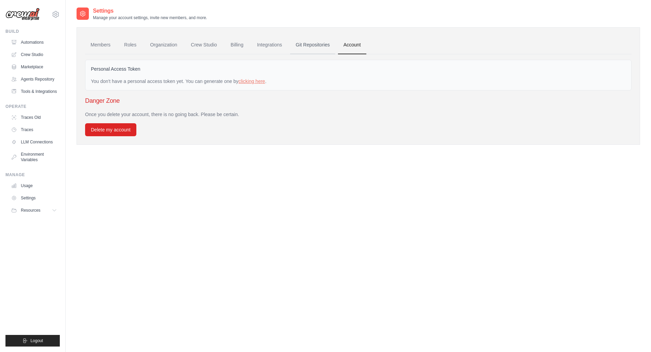
click at [322, 44] on link "Git Repositories" at bounding box center [312, 45] width 45 height 18
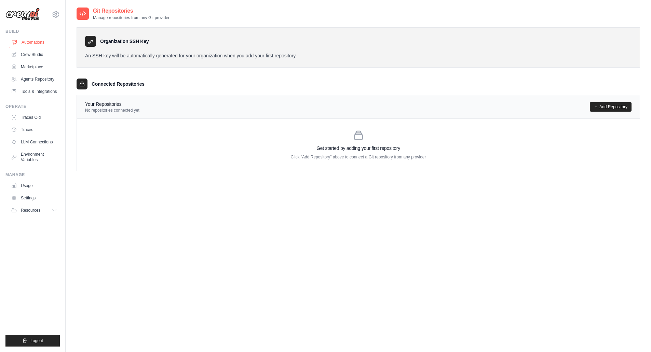
click at [38, 40] on link "Automations" at bounding box center [35, 42] width 52 height 11
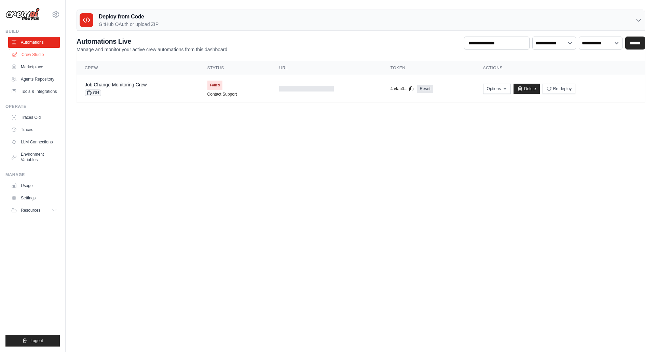
click at [37, 55] on link "Crew Studio" at bounding box center [35, 54] width 52 height 11
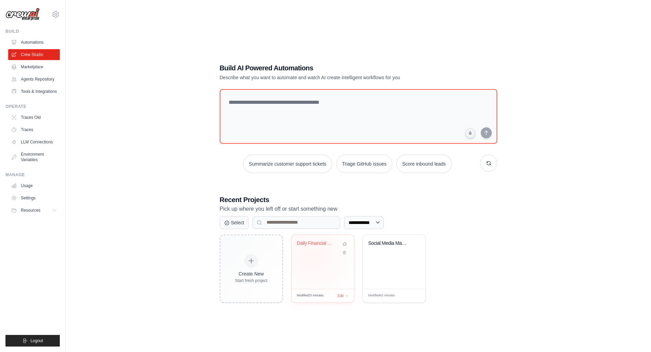
click at [313, 257] on div "Daily Financial Market Monitor" at bounding box center [323, 262] width 63 height 54
click at [339, 294] on span "Edit" at bounding box center [340, 296] width 6 height 6
click at [38, 67] on link "Marketplace" at bounding box center [35, 67] width 52 height 11
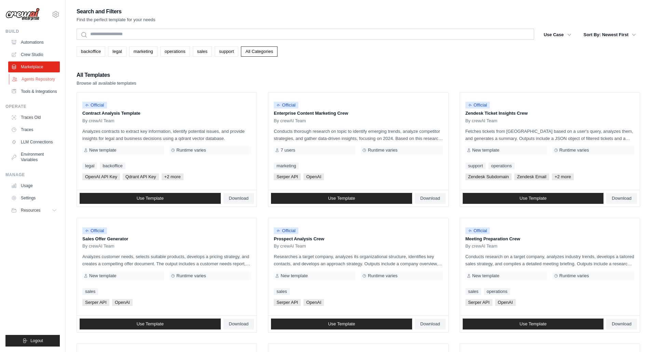
click at [38, 75] on link "Agents Repository" at bounding box center [35, 79] width 52 height 11
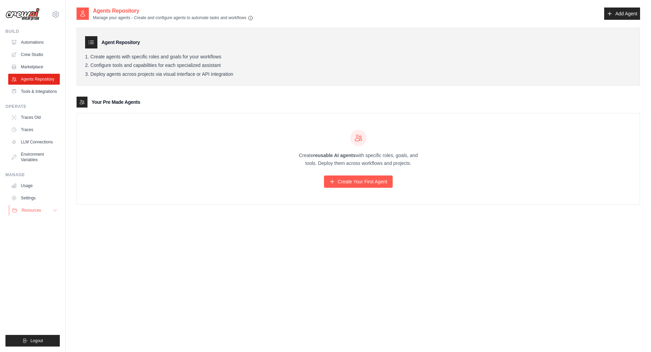
click at [32, 206] on button "Resources" at bounding box center [35, 210] width 52 height 11
click at [35, 41] on link "Automations" at bounding box center [35, 42] width 52 height 11
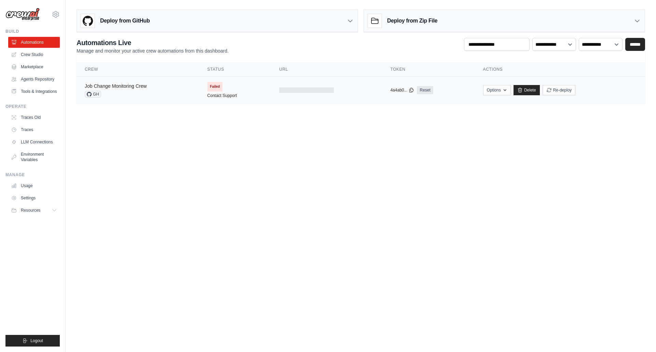
click at [128, 88] on link "Job Change Monitoring Crew" at bounding box center [116, 85] width 62 height 5
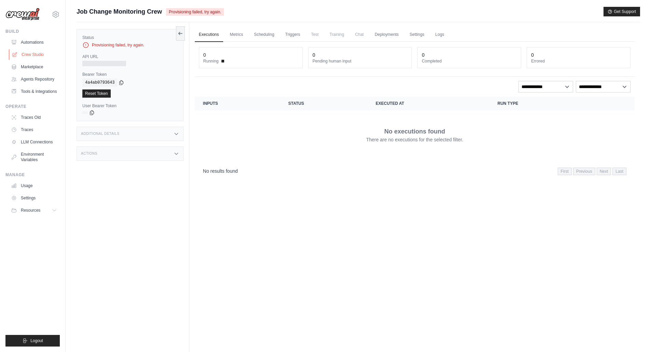
click at [42, 53] on link "Crew Studio" at bounding box center [35, 54] width 52 height 11
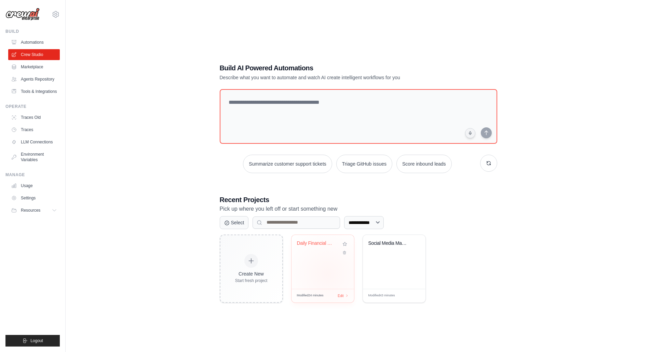
click at [328, 274] on div "Daily Financial Market Monitor" at bounding box center [323, 262] width 63 height 54
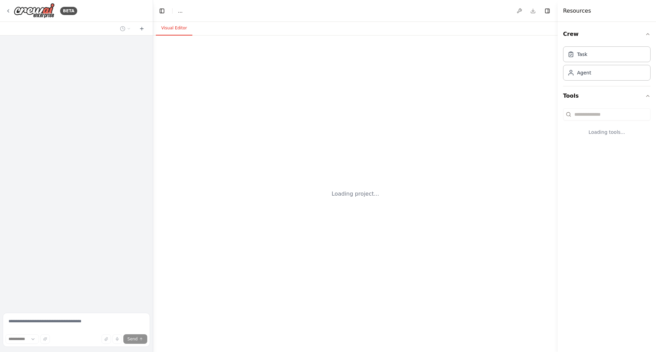
select select "****"
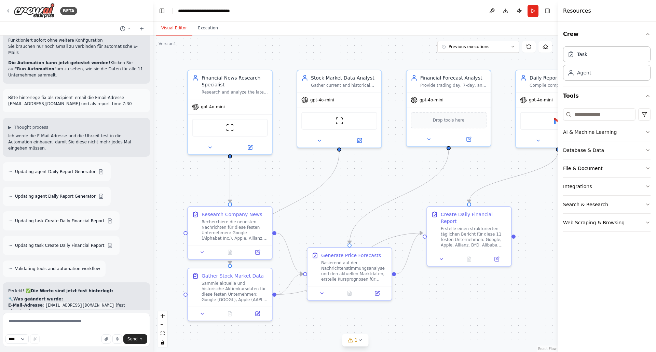
scroll to position [2089, 0]
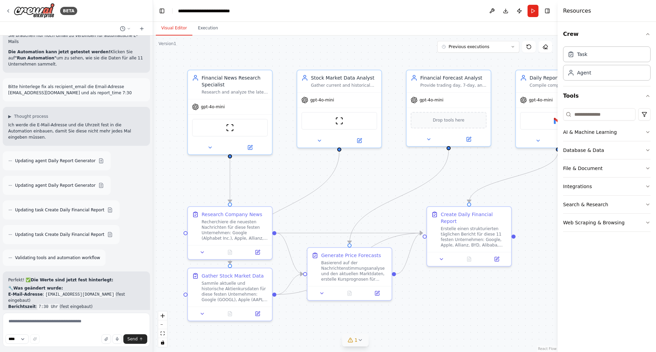
click at [362, 340] on icon at bounding box center [360, 340] width 5 height 5
click at [416, 323] on button at bounding box center [422, 323] width 12 height 8
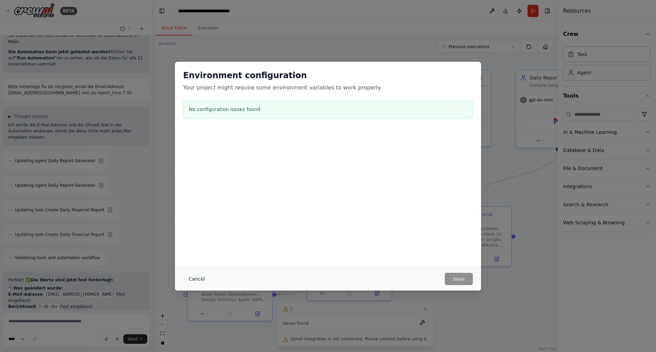
click at [194, 280] on button "Cancel" at bounding box center [196, 279] width 27 height 12
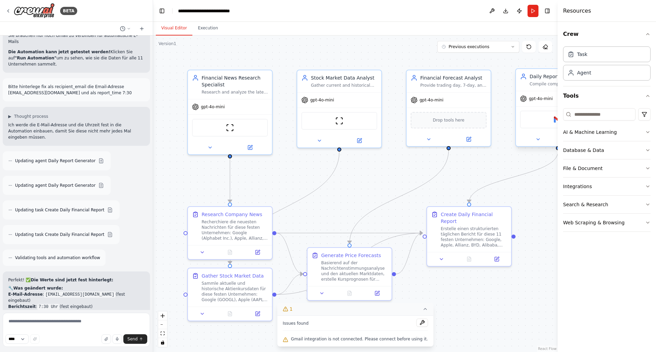
click at [539, 122] on div "Gmail" at bounding box center [558, 120] width 76 height 18
click at [544, 80] on div "Daily Report Generator" at bounding box center [563, 76] width 66 height 7
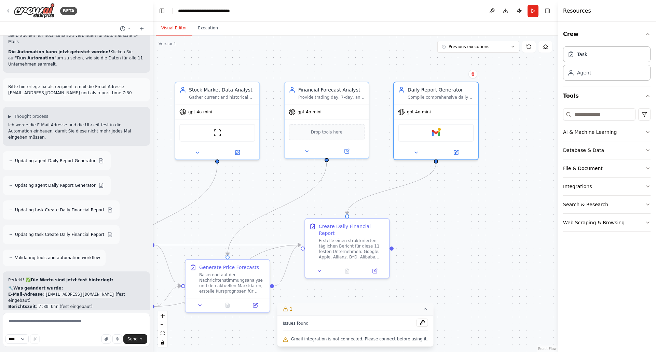
drag, startPoint x: 510, startPoint y: 290, endPoint x: 388, endPoint y: 302, distance: 122.6
click at [388, 302] on div ".deletable-edge-delete-btn { width: 20px; height: 20px; border: 0px solid #ffff…" at bounding box center [355, 194] width 405 height 317
click at [457, 153] on icon at bounding box center [456, 151] width 4 height 4
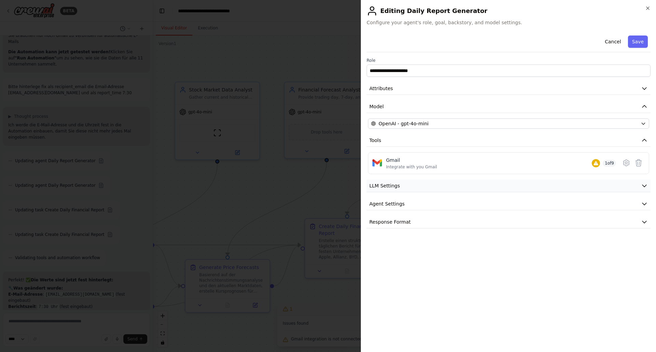
click at [642, 181] on button "LLM Settings" at bounding box center [509, 186] width 284 height 13
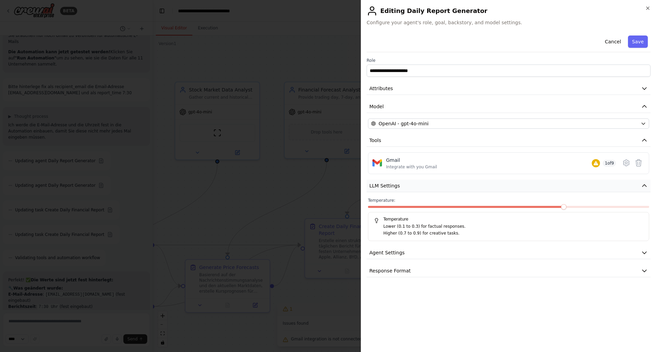
click at [642, 181] on button "LLM Settings" at bounding box center [509, 186] width 284 height 13
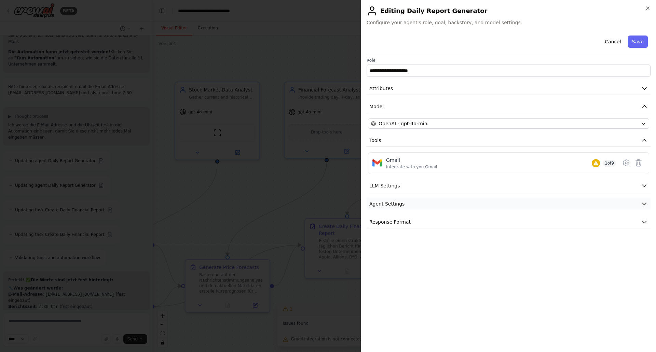
click at [643, 199] on button "Agent Settings" at bounding box center [509, 204] width 284 height 13
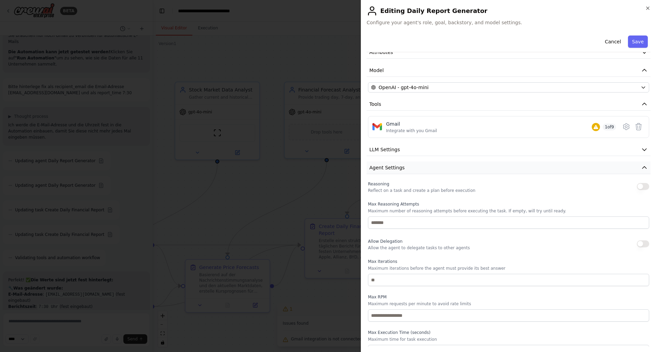
scroll to position [2, 0]
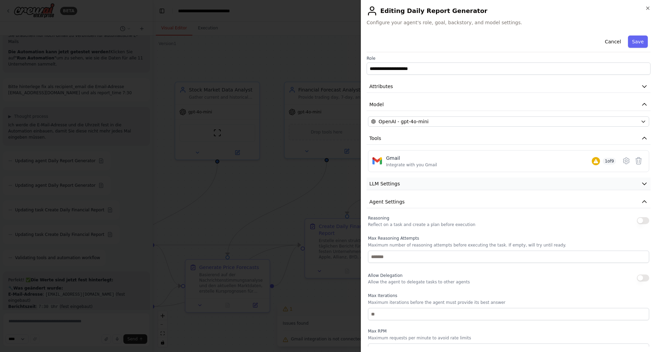
click at [563, 179] on button "LLM Settings" at bounding box center [509, 184] width 284 height 13
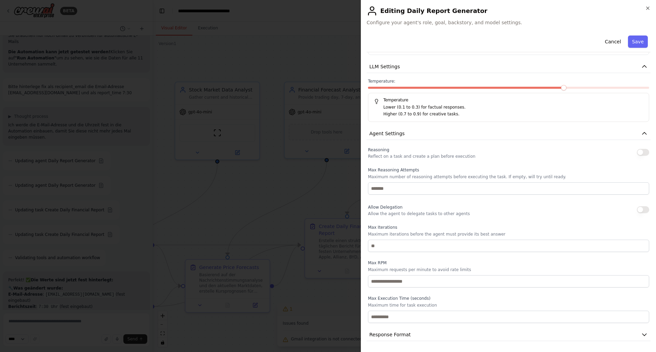
scroll to position [0, 0]
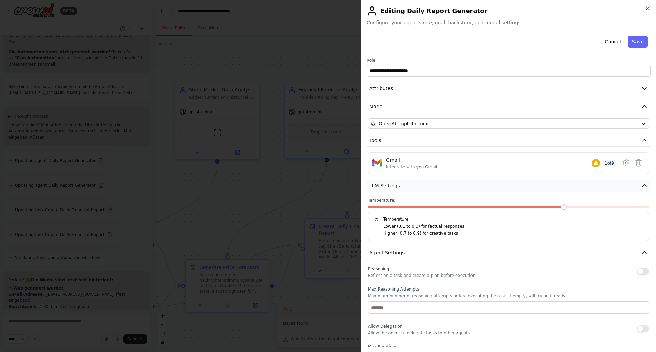
click at [372, 185] on span "LLM Settings" at bounding box center [384, 186] width 31 height 7
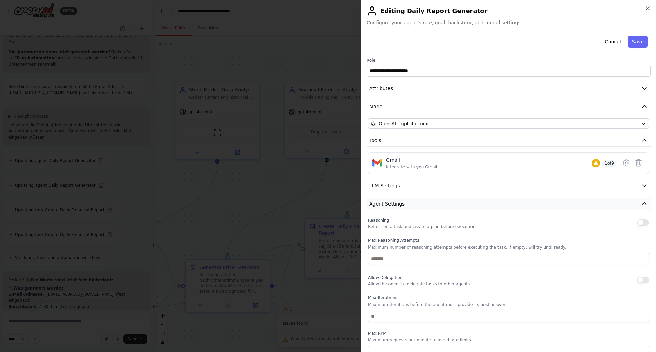
click at [390, 206] on span "Agent Settings" at bounding box center [386, 204] width 35 height 7
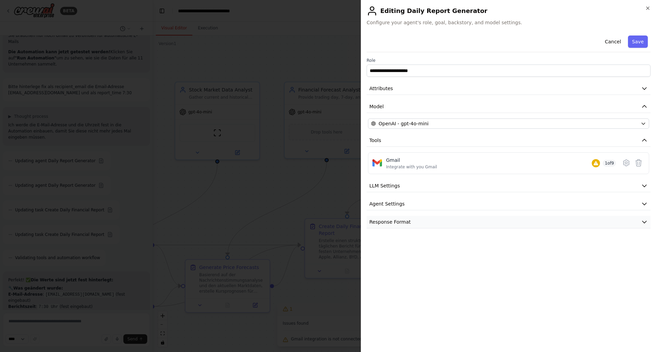
click at [386, 225] on span "Response Format" at bounding box center [389, 222] width 41 height 7
click at [622, 162] on icon at bounding box center [626, 163] width 8 height 8
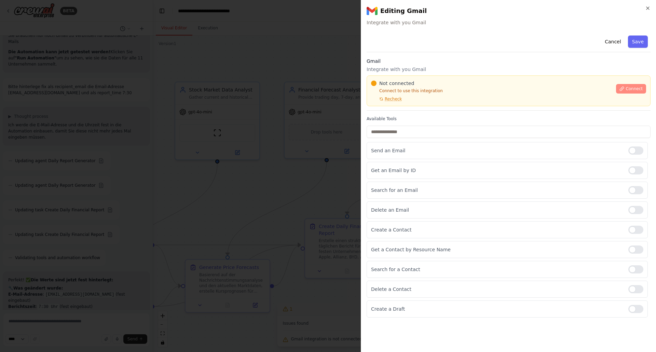
click at [633, 89] on span "Connect" at bounding box center [634, 88] width 17 height 5
click at [609, 40] on button "Cancel" at bounding box center [613, 42] width 24 height 12
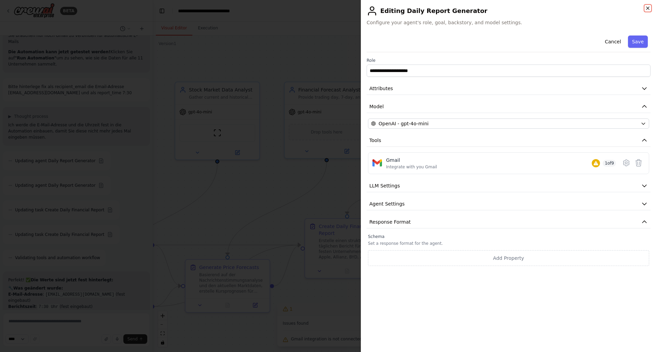
click at [649, 9] on icon "button" at bounding box center [647, 7] width 5 height 5
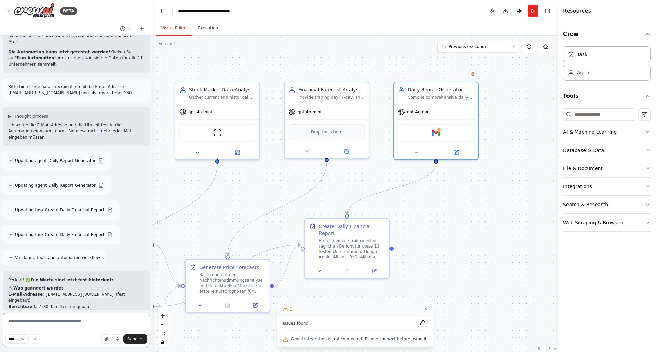
click at [46, 321] on textarea at bounding box center [76, 330] width 147 height 34
type textarea "**********"
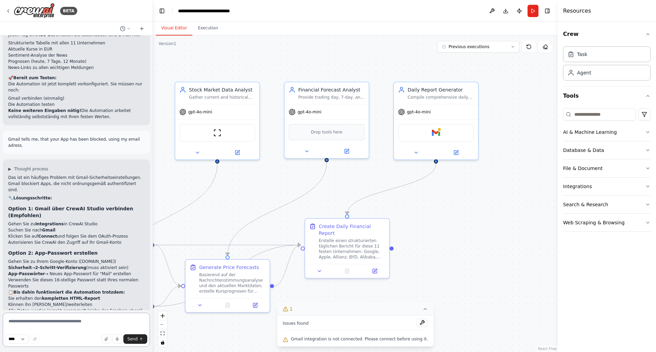
scroll to position [2390, 0]
click at [449, 135] on div "Gmail" at bounding box center [436, 132] width 76 height 18
click at [432, 134] on img at bounding box center [436, 131] width 8 height 8
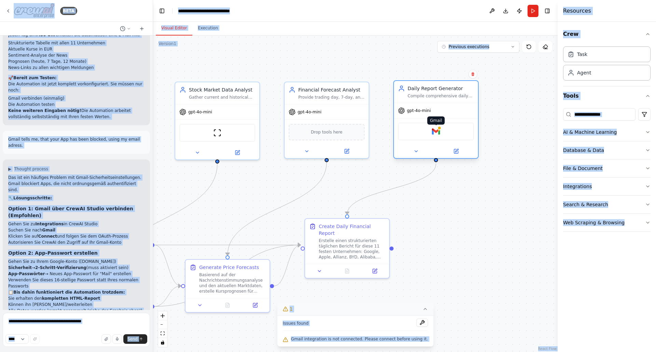
click at [432, 134] on img at bounding box center [436, 131] width 8 height 8
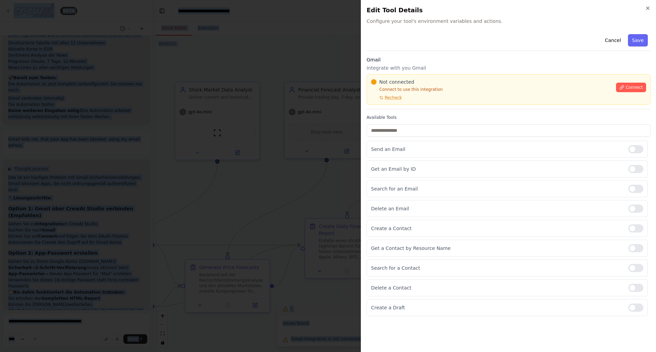
click at [463, 95] on div "Not connected Connect to use this integration Recheck" at bounding box center [491, 90] width 241 height 22
click at [631, 87] on span "Connect" at bounding box center [634, 87] width 17 height 5
click at [649, 7] on icon "button" at bounding box center [647, 7] width 5 height 5
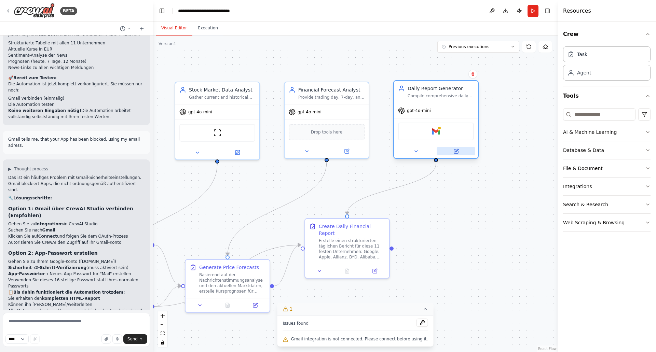
click at [460, 152] on button at bounding box center [456, 151] width 39 height 8
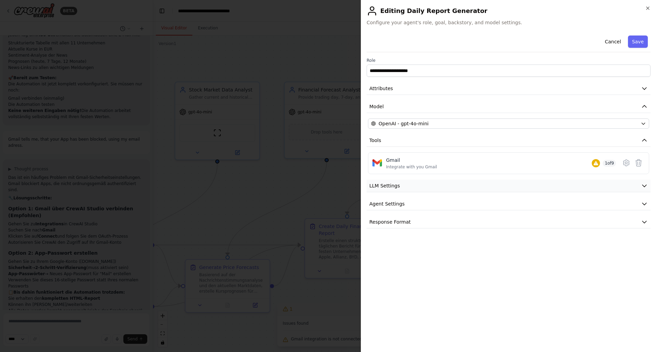
click at [456, 184] on button "LLM Settings" at bounding box center [509, 186] width 284 height 13
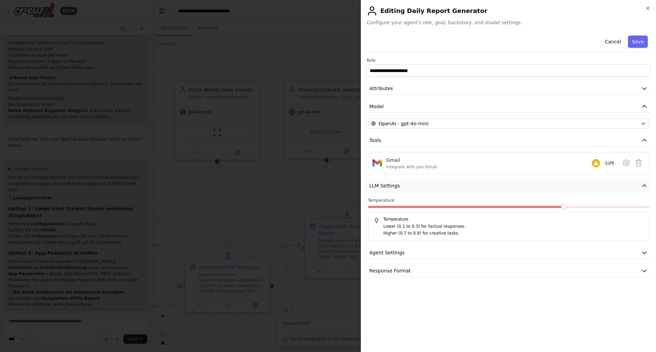
click at [456, 184] on button "LLM Settings" at bounding box center [509, 186] width 284 height 13
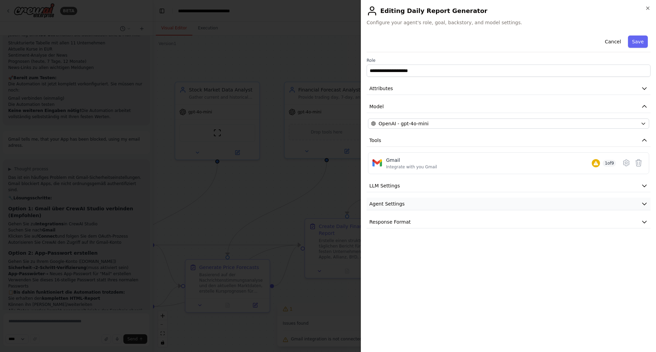
click at [457, 203] on button "Agent Settings" at bounding box center [509, 204] width 284 height 13
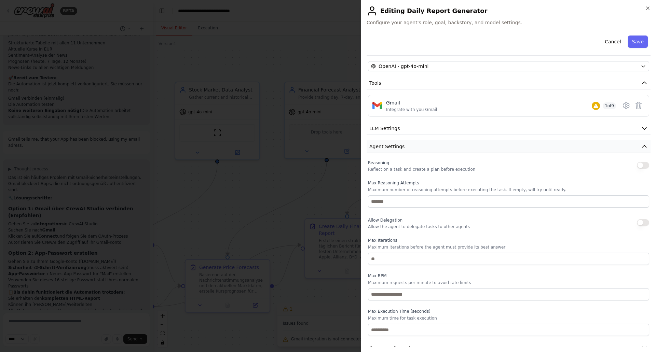
scroll to position [70, 0]
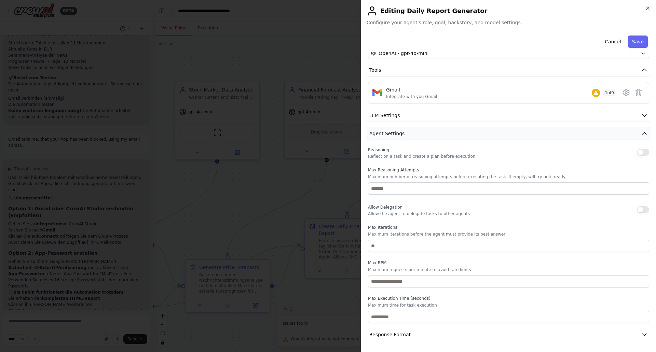
click at [457, 134] on button "Agent Settings" at bounding box center [509, 133] width 284 height 13
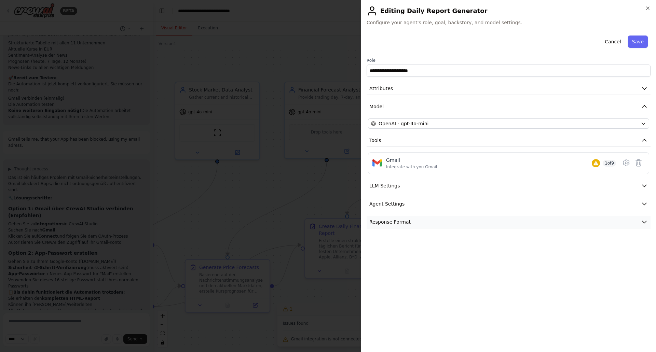
click at [403, 225] on span "Response Format" at bounding box center [389, 222] width 41 height 7
click at [393, 90] on button "Attributes" at bounding box center [509, 88] width 284 height 13
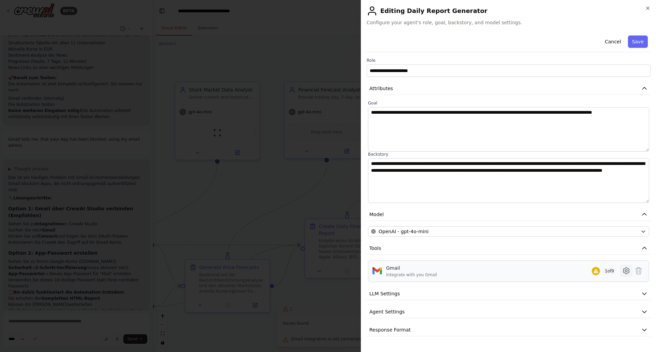
click at [623, 270] on icon at bounding box center [626, 271] width 6 height 6
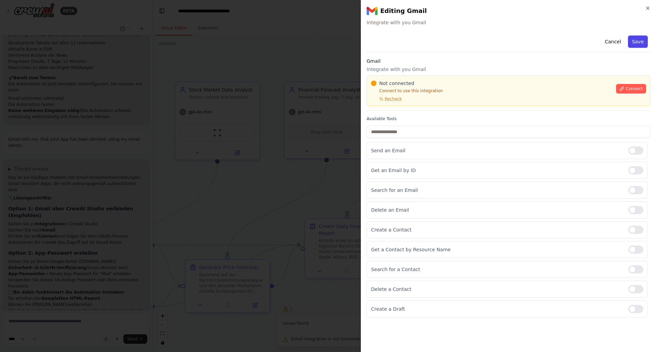
click at [637, 40] on button "Save" at bounding box center [638, 42] width 20 height 12
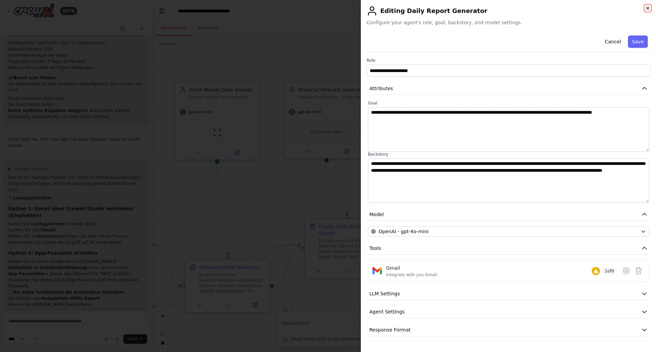
click at [648, 8] on icon "button" at bounding box center [648, 8] width 3 height 3
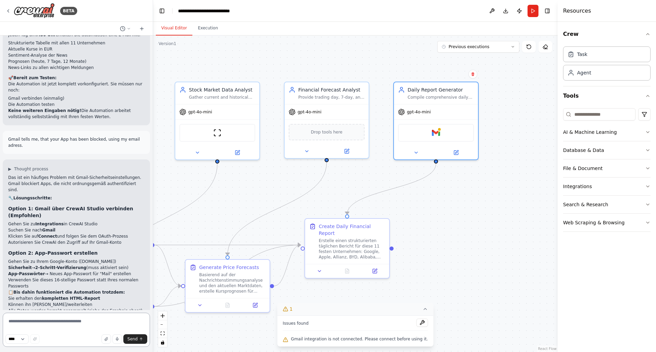
click at [39, 323] on textarea at bounding box center [76, 330] width 147 height 34
click at [442, 135] on div "Gmail" at bounding box center [435, 132] width 76 height 18
click at [436, 103] on div "gpt-4o-mini Gmail" at bounding box center [435, 130] width 84 height 55
click at [426, 133] on div "Gmail" at bounding box center [435, 132] width 76 height 18
